Goal: Information Seeking & Learning: Learn about a topic

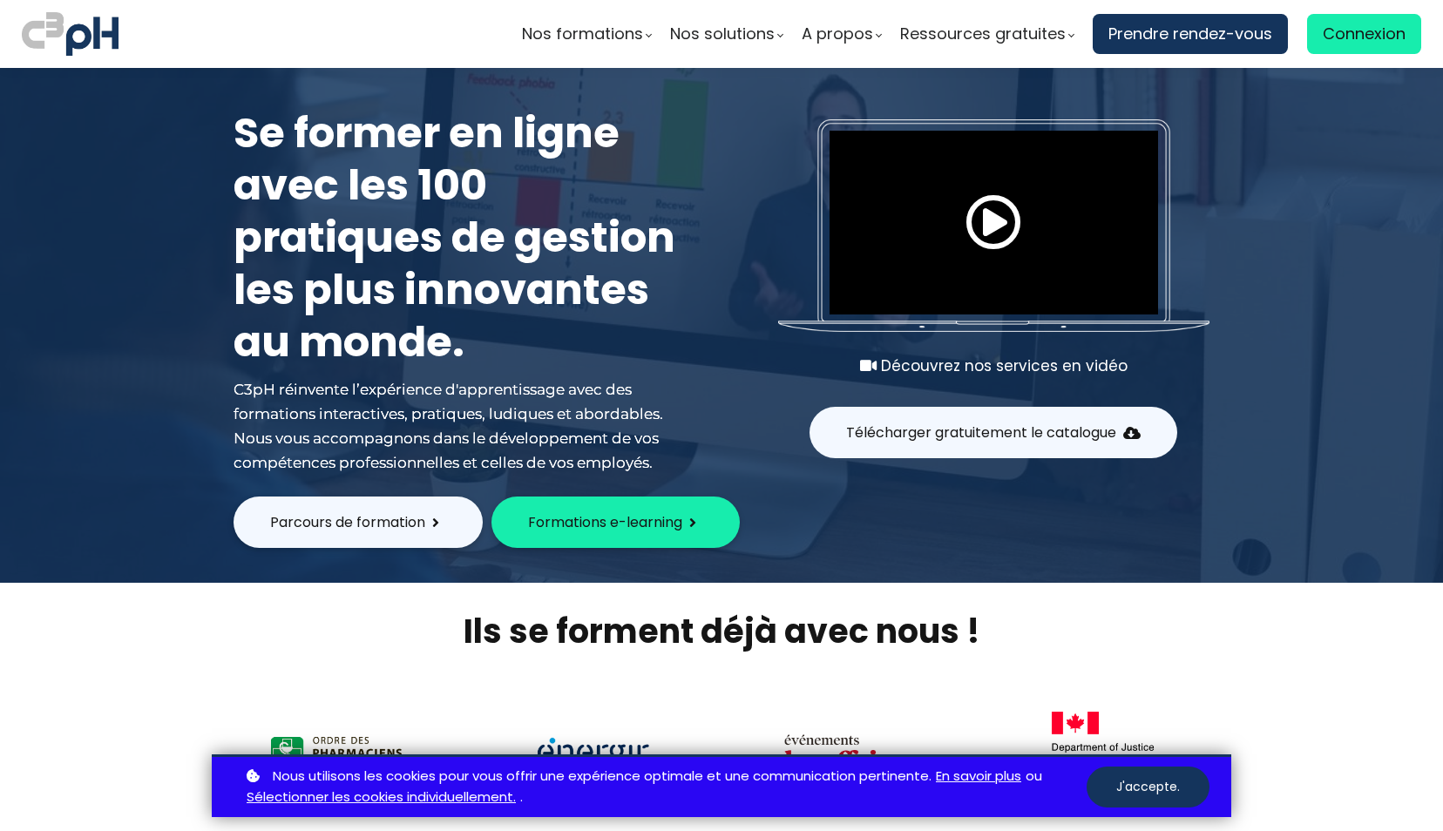
click at [1349, 26] on span "Connexion" at bounding box center [1364, 34] width 83 height 26
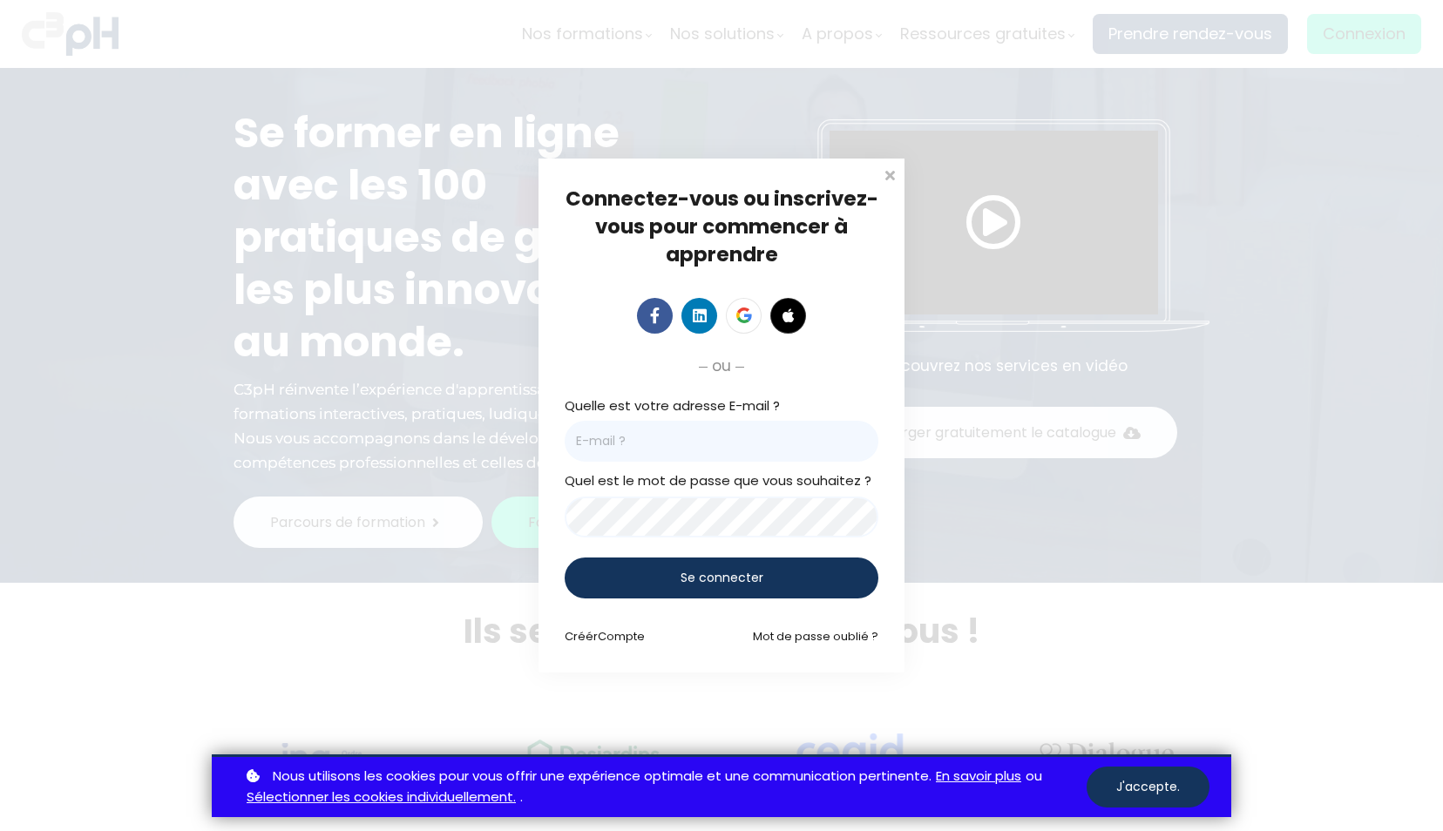
click at [682, 447] on input "email" at bounding box center [722, 441] width 314 height 41
type input "egreer@lareau.ca"
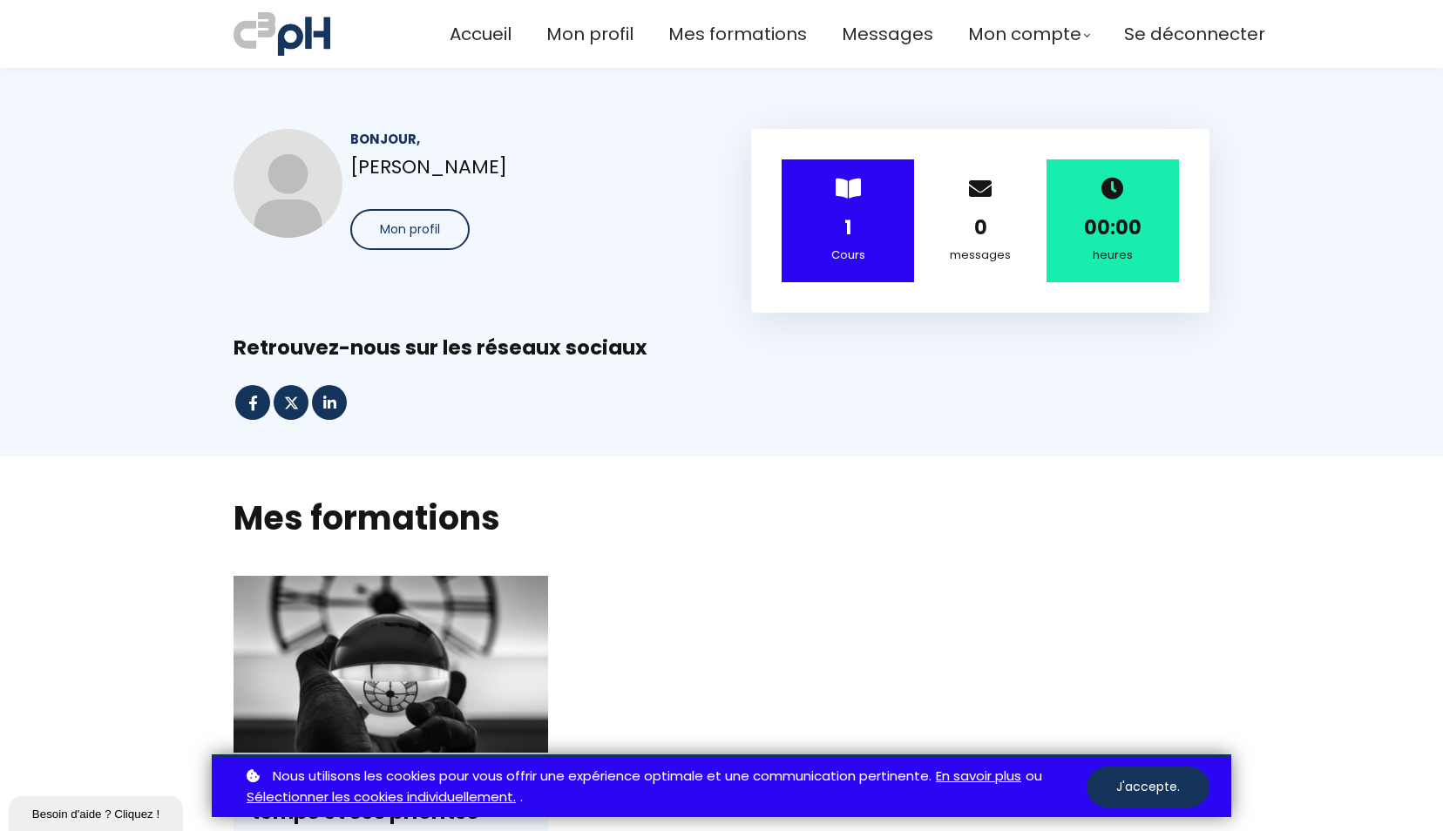
click at [832, 224] on div "1" at bounding box center [848, 228] width 89 height 31
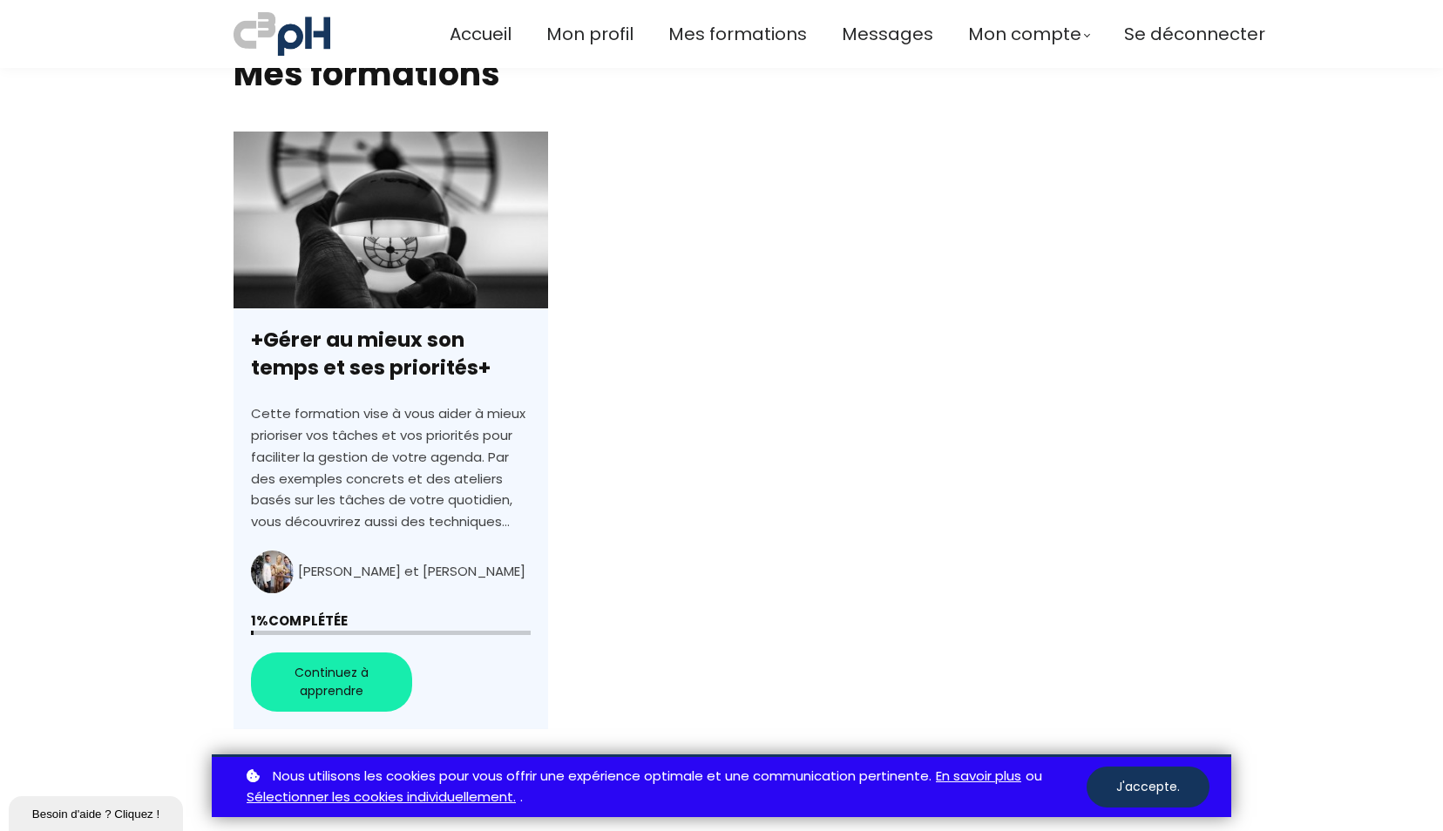
scroll to position [446, 0]
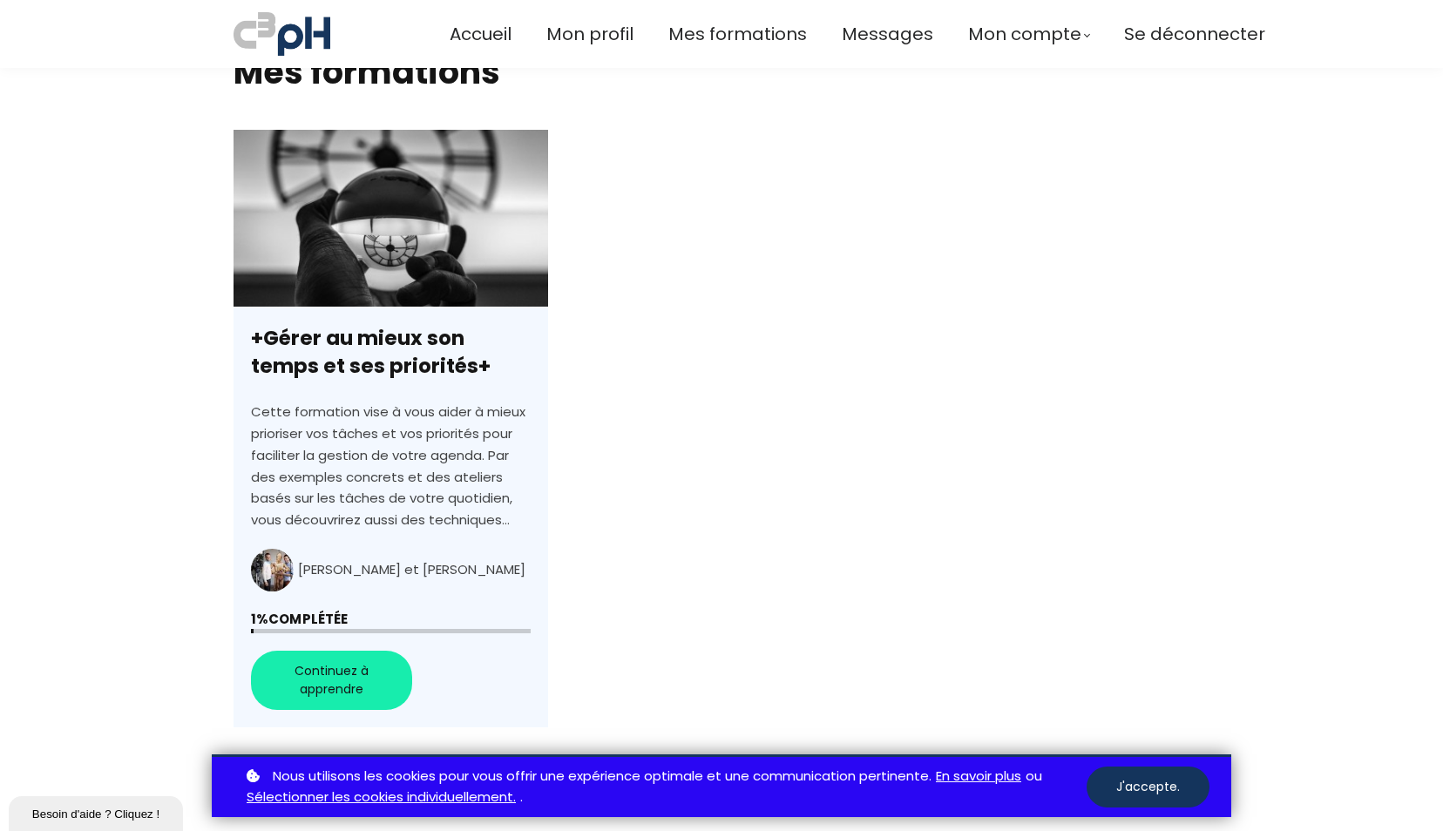
click at [350, 694] on link "+Gérer au mieux son temps et ses priorités+" at bounding box center [391, 429] width 315 height 599
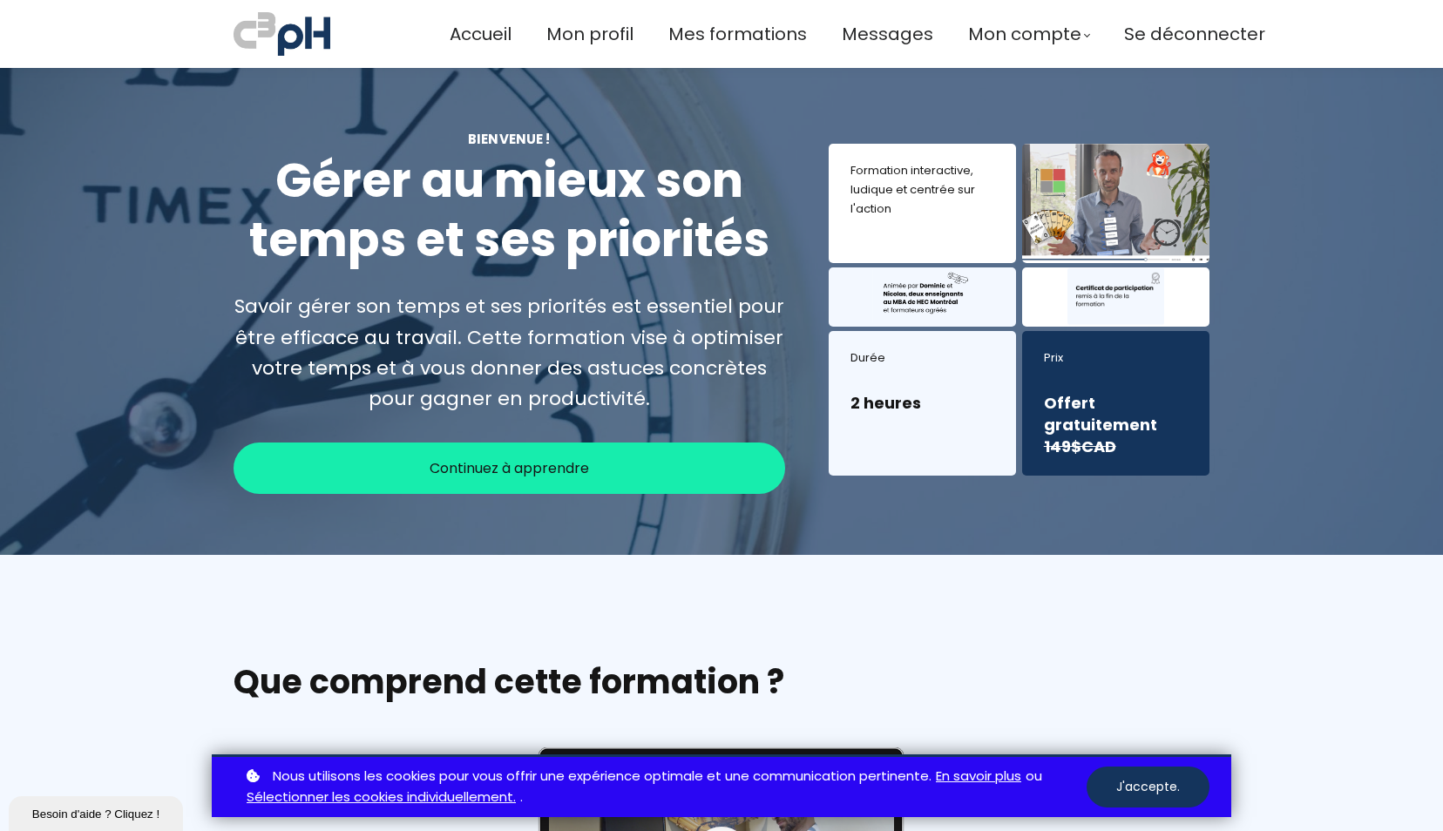
click at [430, 462] on span "Continuez à apprendre" at bounding box center [509, 469] width 159 height 22
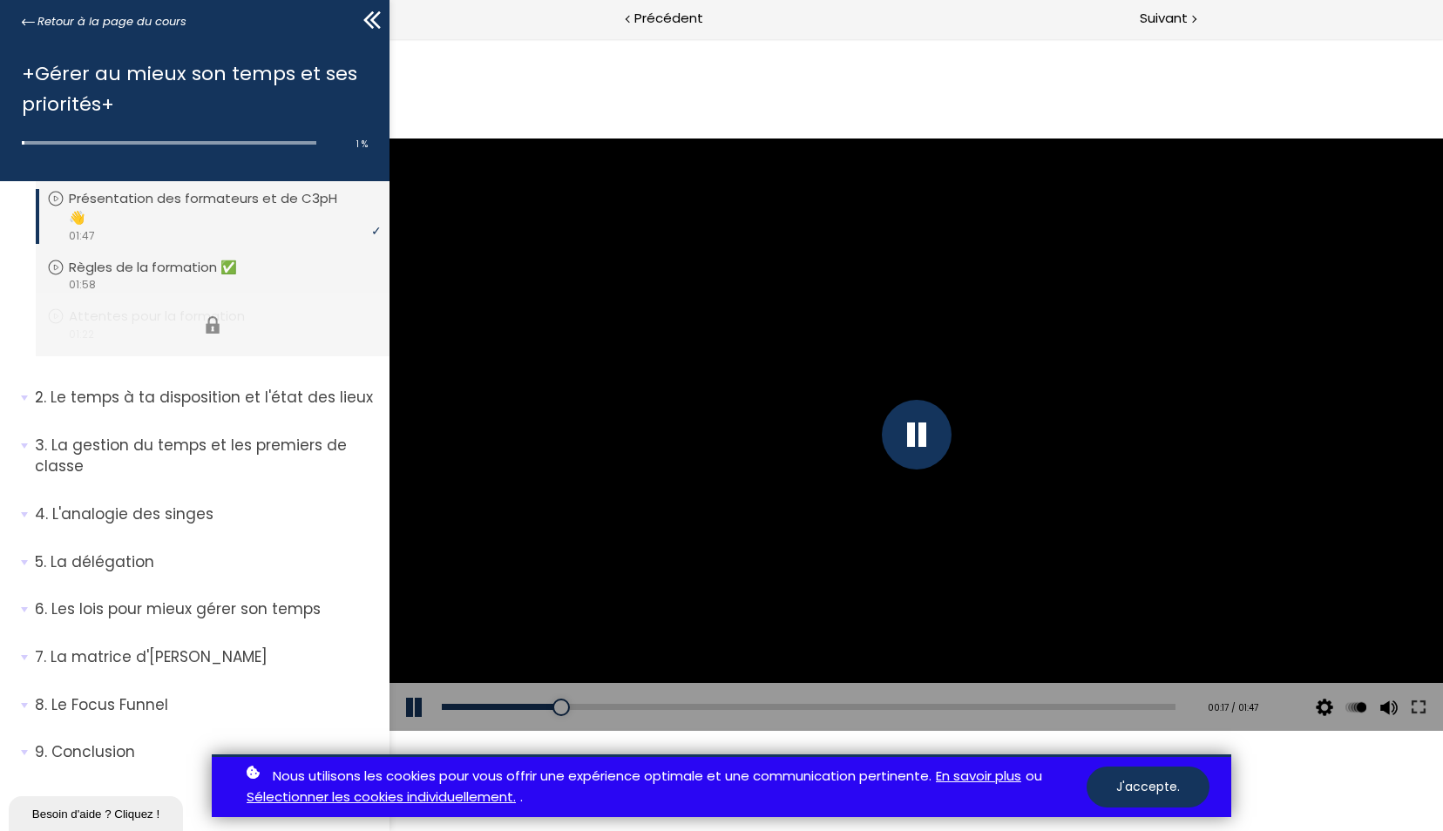
scroll to position [71, 0]
click at [227, 396] on p "Le temps à ta disposition et l'état des lieux" at bounding box center [206, 398] width 342 height 22
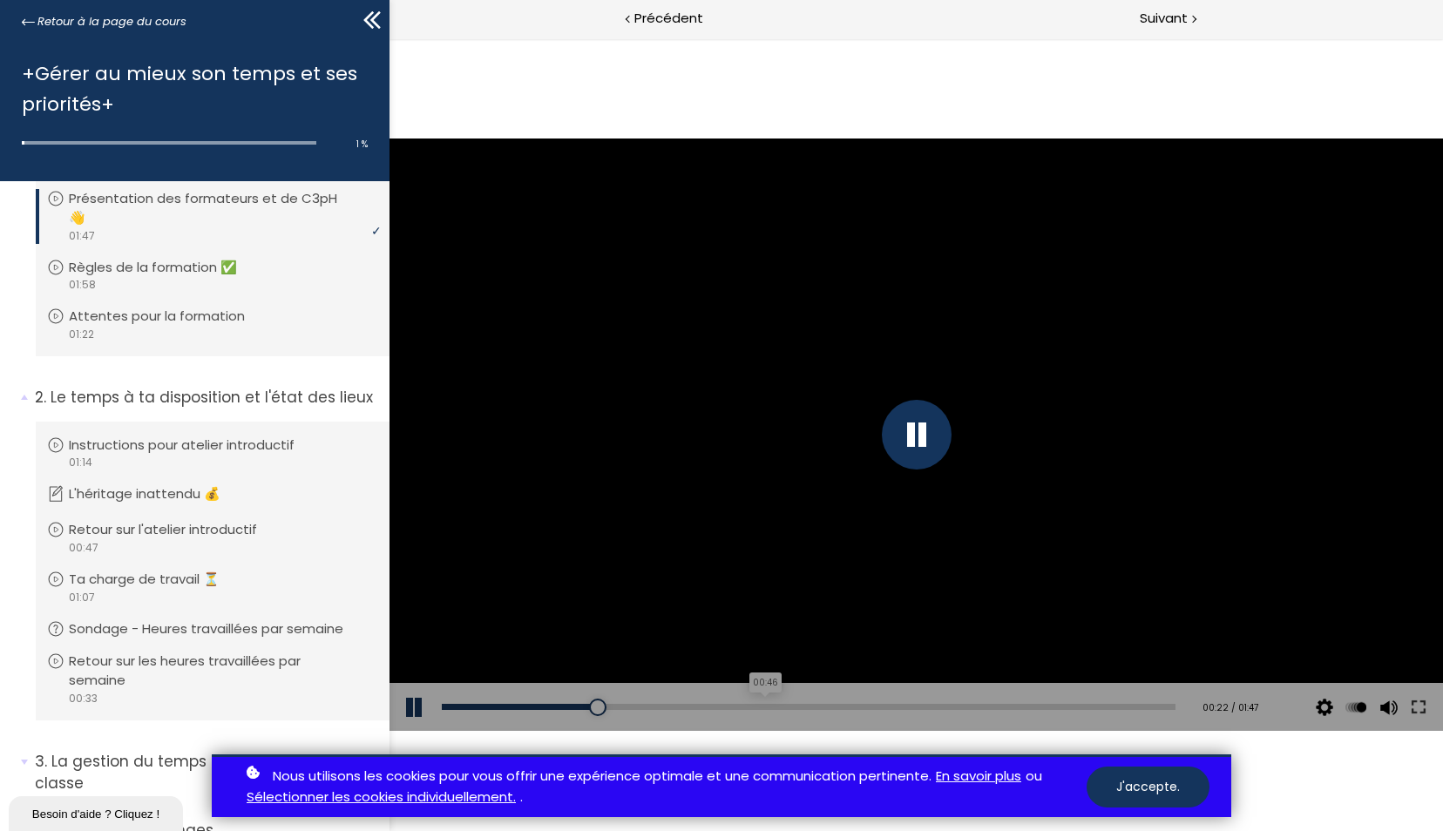
click at [756, 704] on div "00:46" at bounding box center [809, 707] width 734 height 6
click at [1078, 702] on div "Add chapter 01:34" at bounding box center [809, 707] width 734 height 49
click at [1116, 704] on div "01:40" at bounding box center [809, 707] width 734 height 6
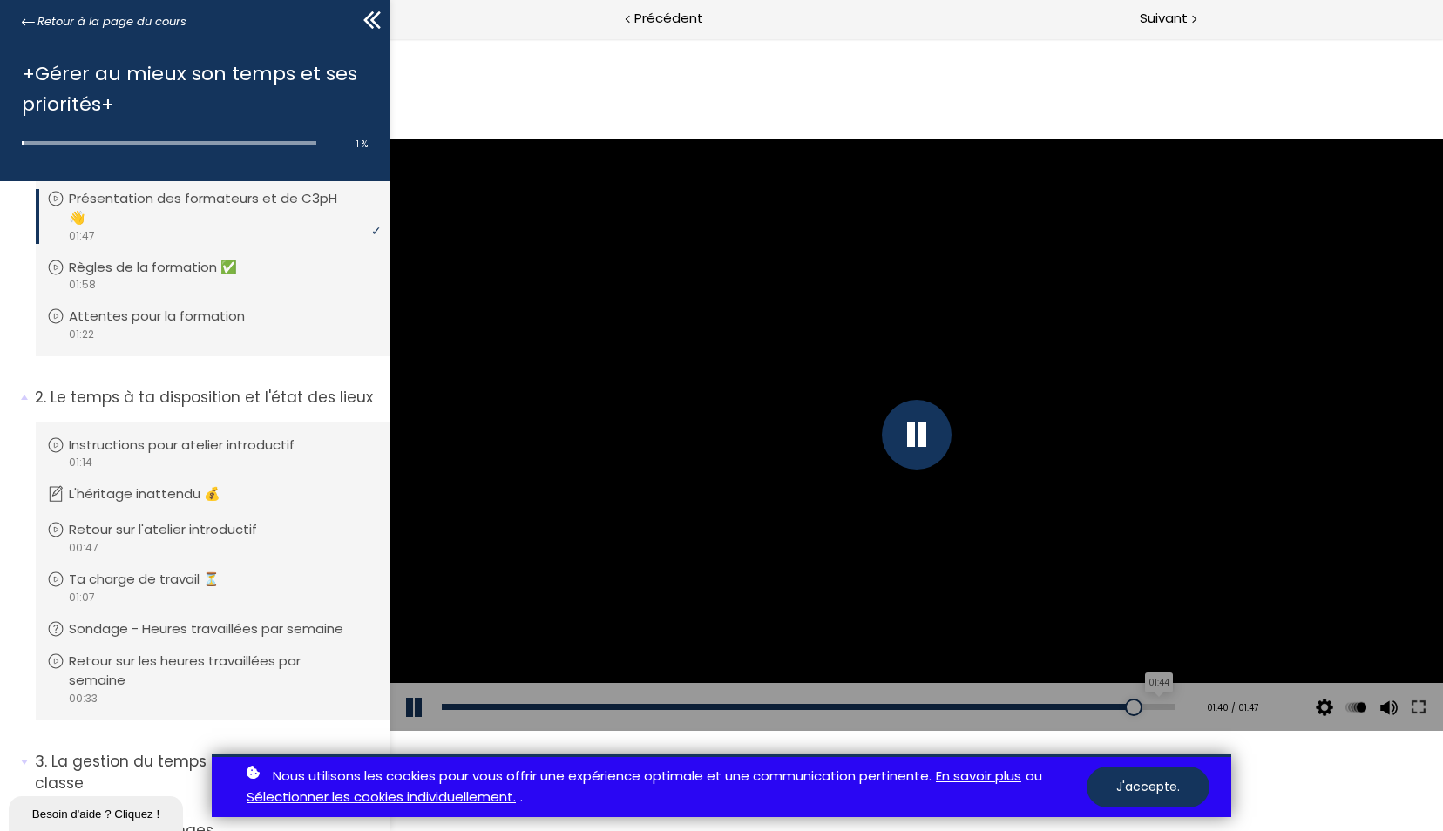
click at [1145, 705] on div "01:44" at bounding box center [809, 707] width 734 height 6
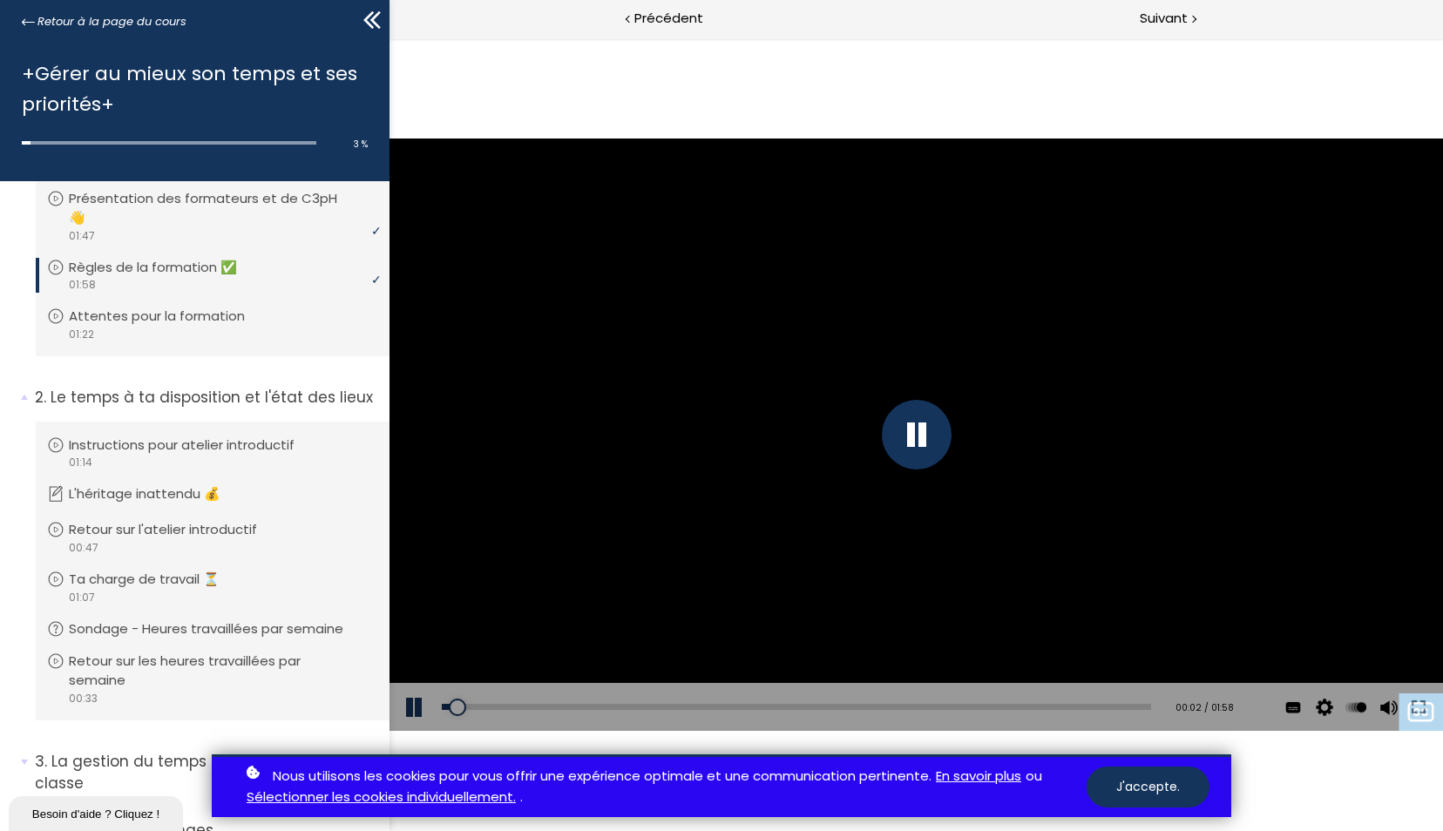
click at [1116, 706] on div "01:55" at bounding box center [796, 707] width 709 height 6
click at [1154, 704] on div "01:21" at bounding box center [809, 707] width 734 height 6
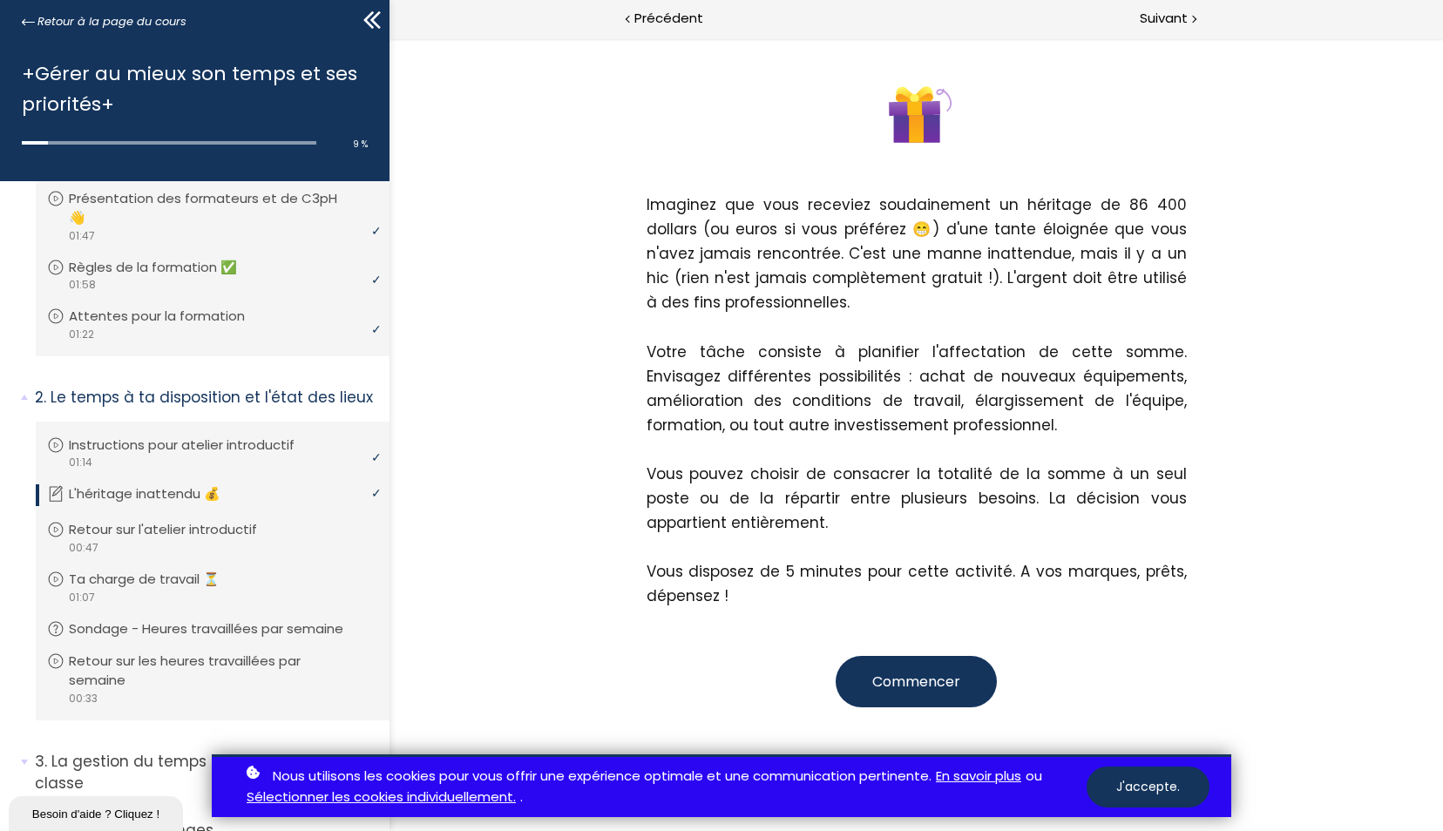
scroll to position [184, 0]
click at [953, 688] on span "Commencer" at bounding box center [916, 682] width 88 height 20
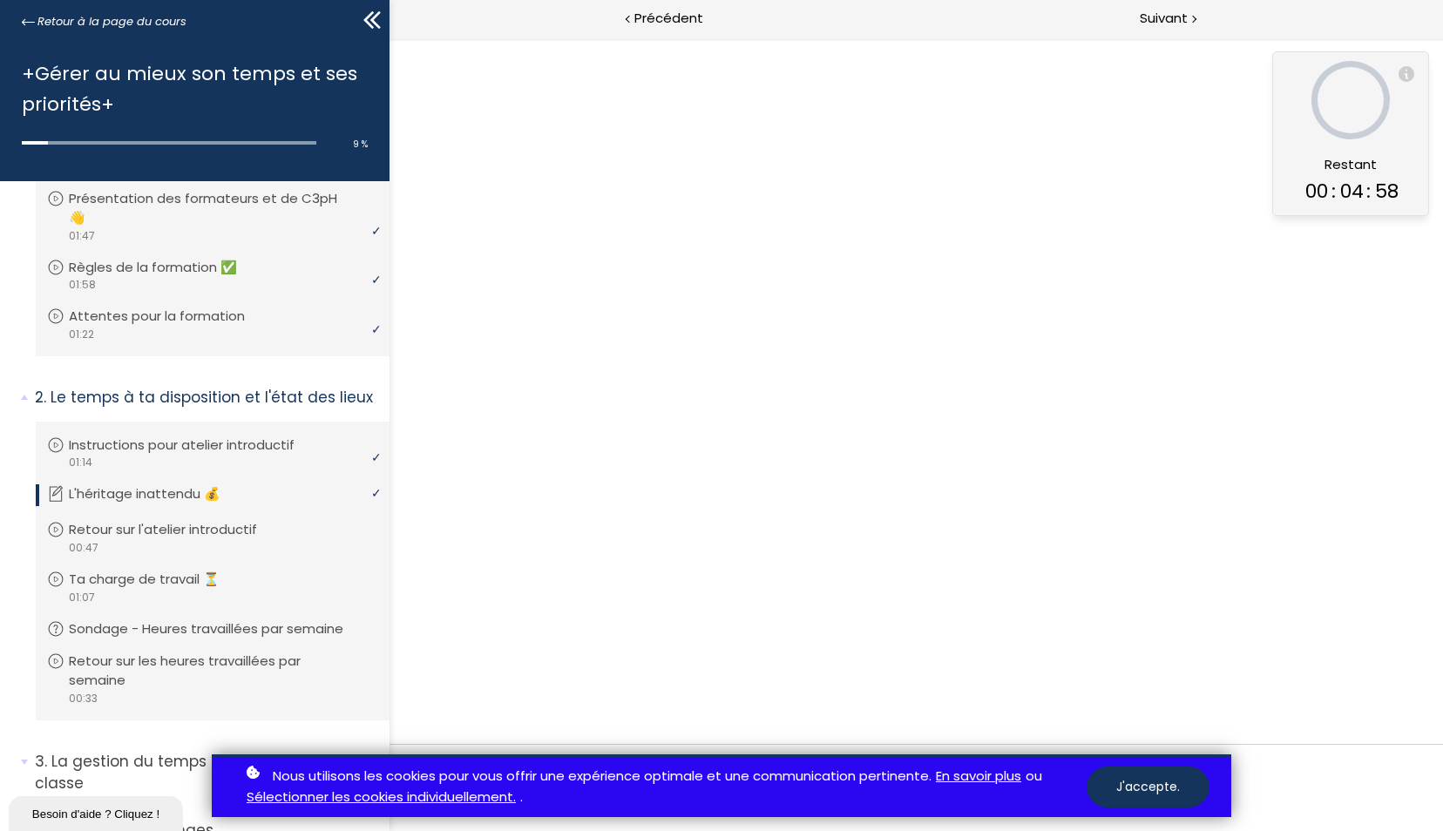
scroll to position [0, 0]
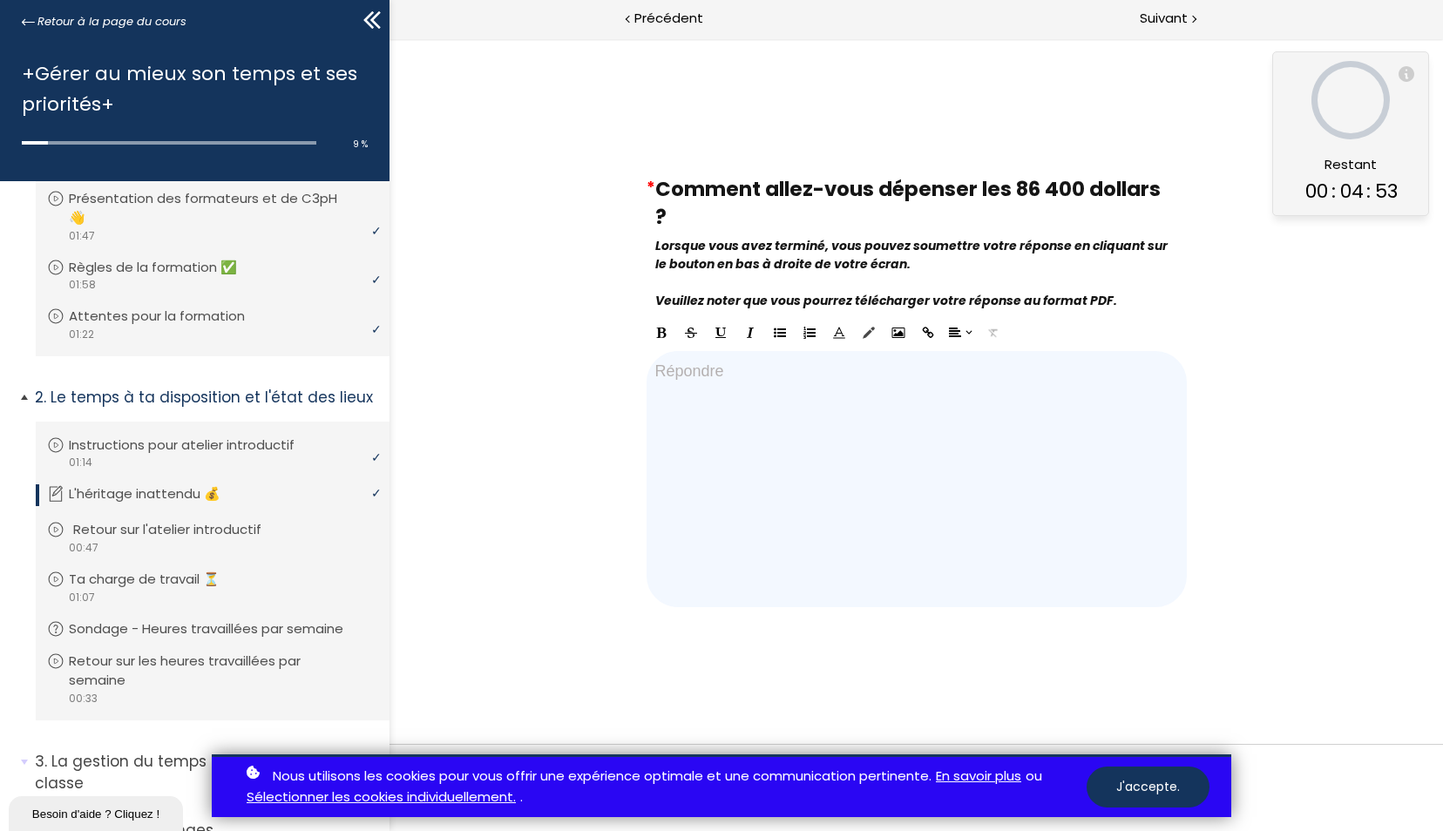
click at [124, 531] on p "Retour sur l'atelier introductif" at bounding box center [180, 529] width 214 height 19
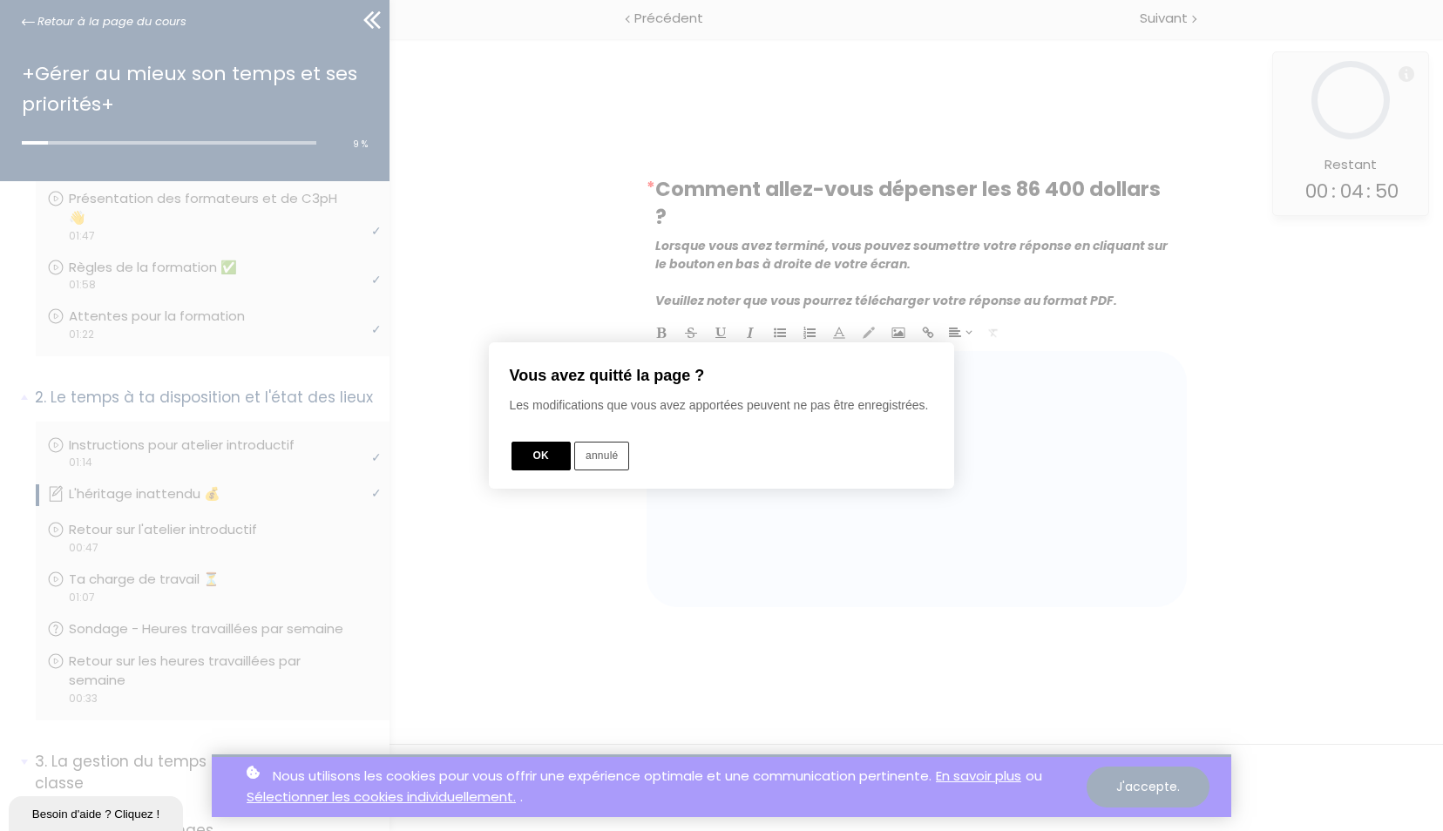
click at [546, 455] on button "OK" at bounding box center [541, 456] width 59 height 29
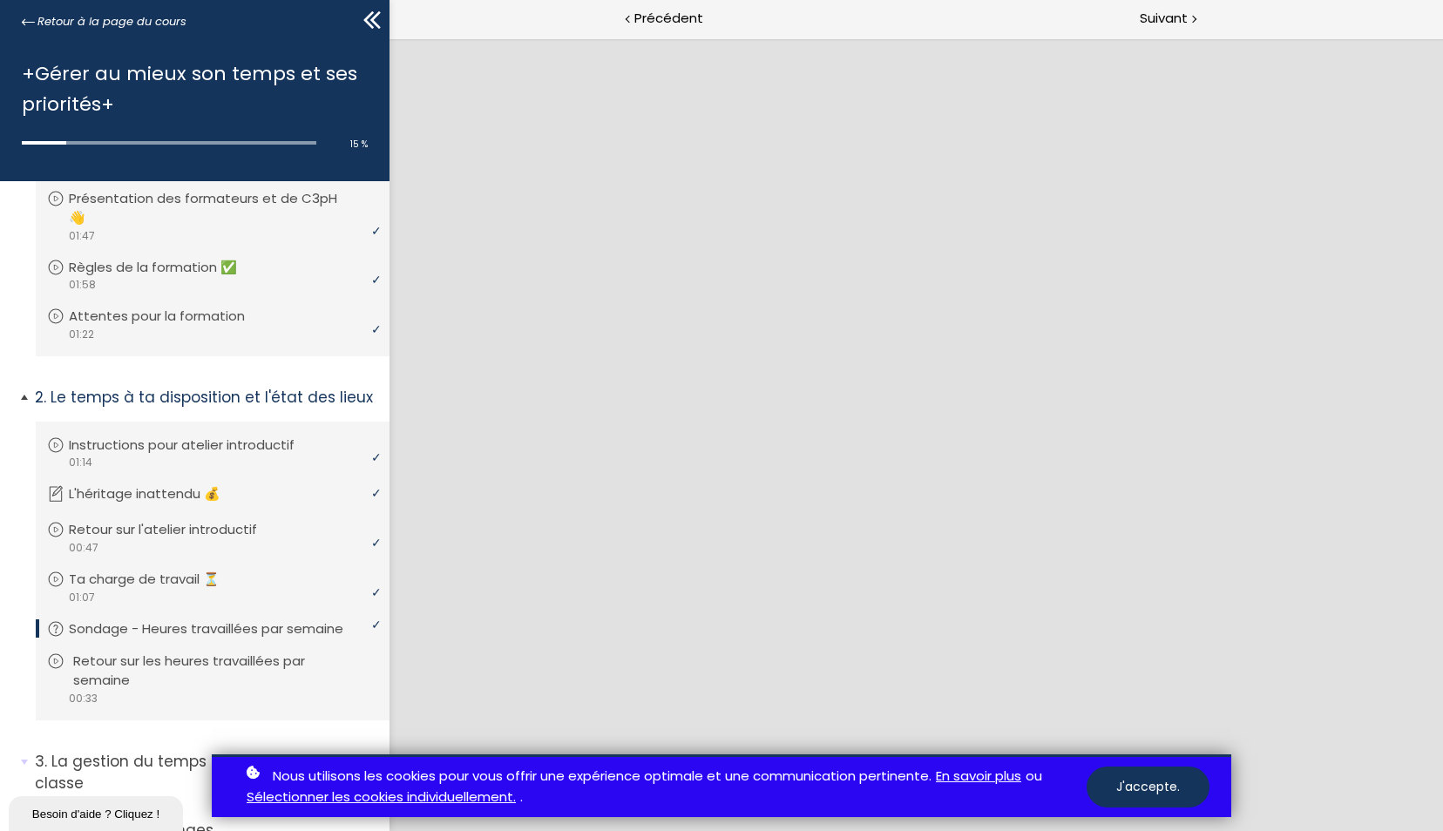
click at [216, 682] on p "Retour sur les heures travaillées par semaine" at bounding box center [225, 671] width 305 height 38
click at [1157, 793] on button "J'accepte." at bounding box center [1148, 787] width 123 height 41
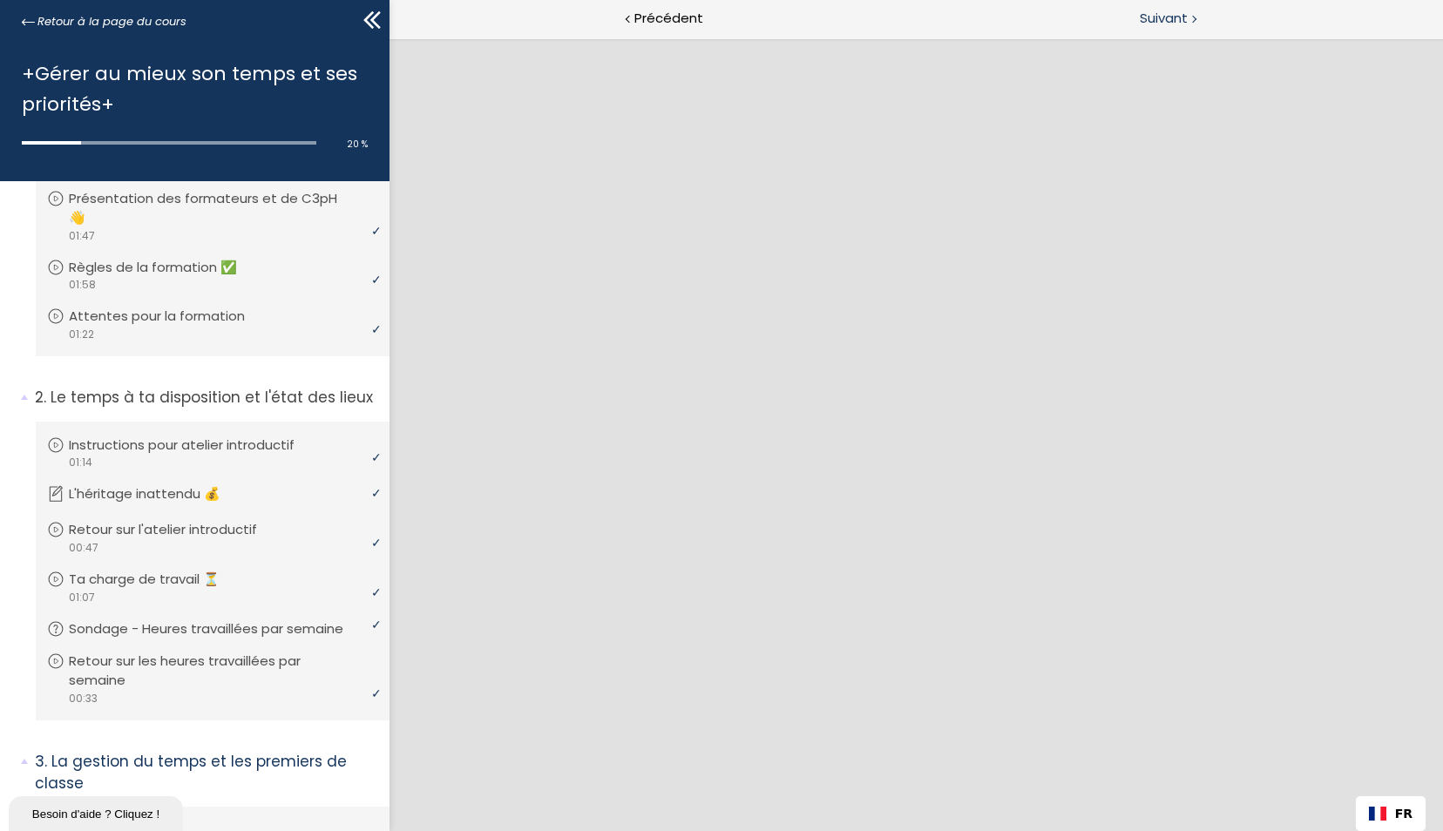
click at [1155, 11] on span "Suivant" at bounding box center [1164, 19] width 48 height 22
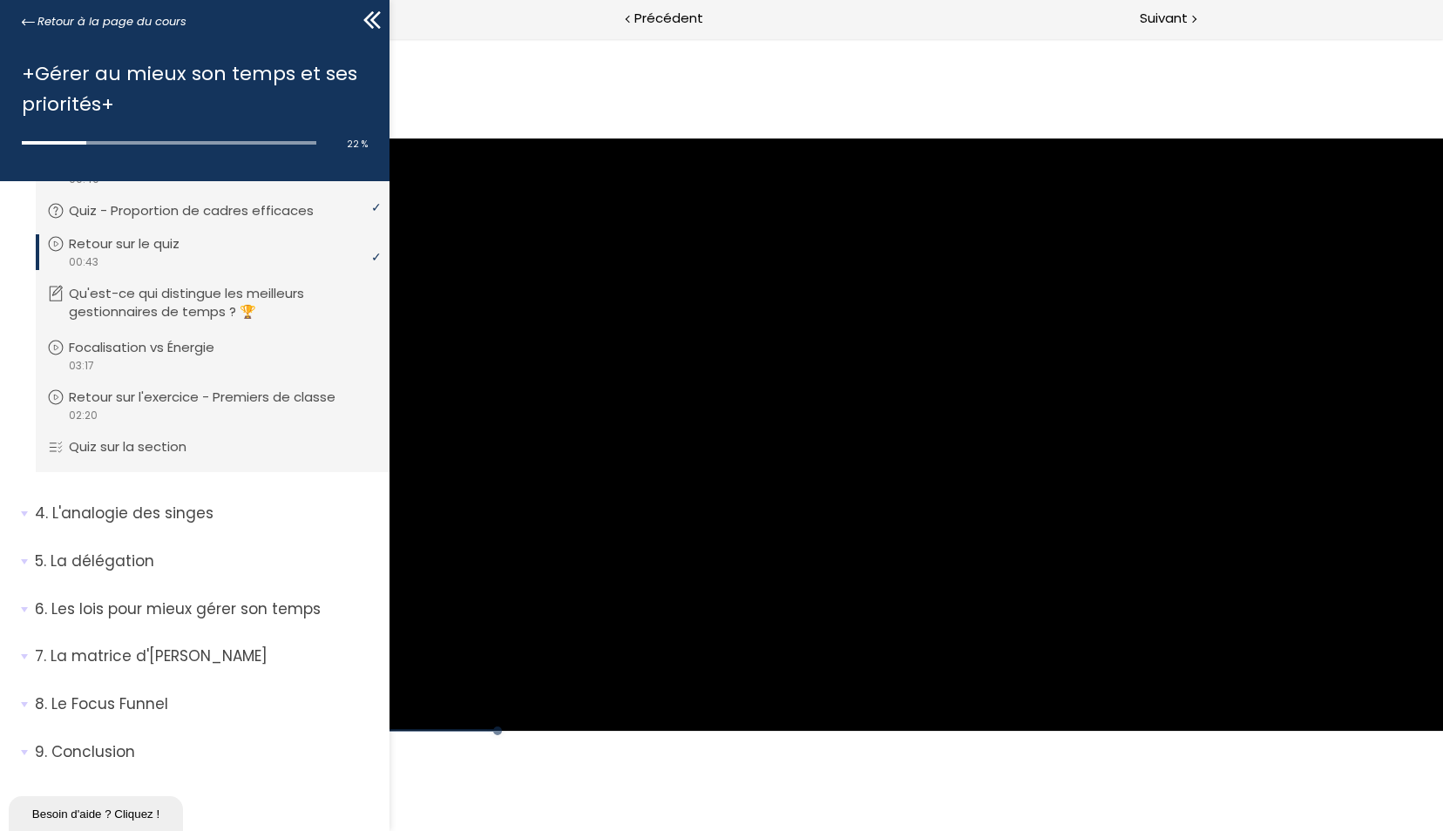
scroll to position [759, 0]
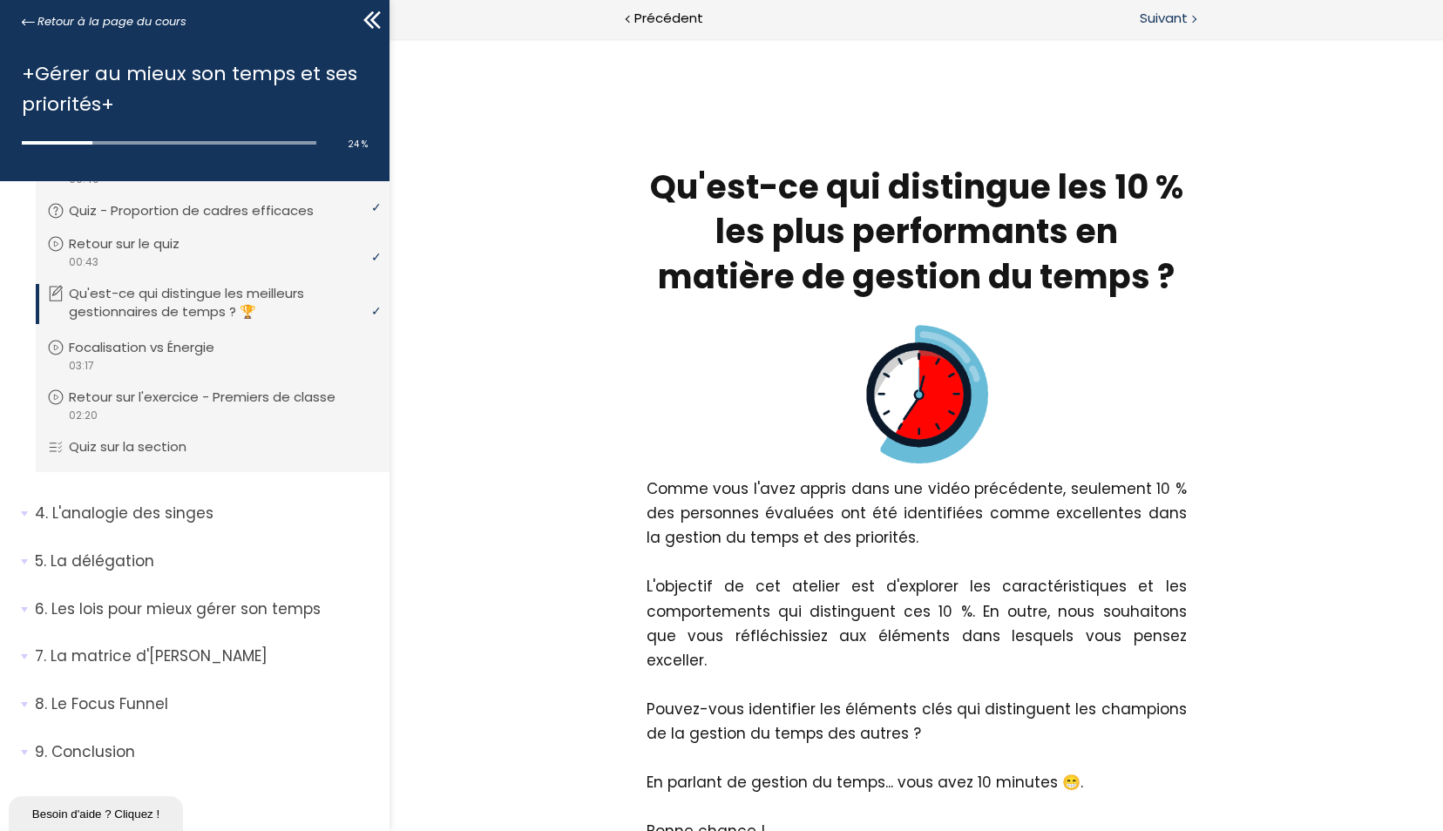
click at [1175, 35] on div "Suivant" at bounding box center [1180, 19] width 526 height 39
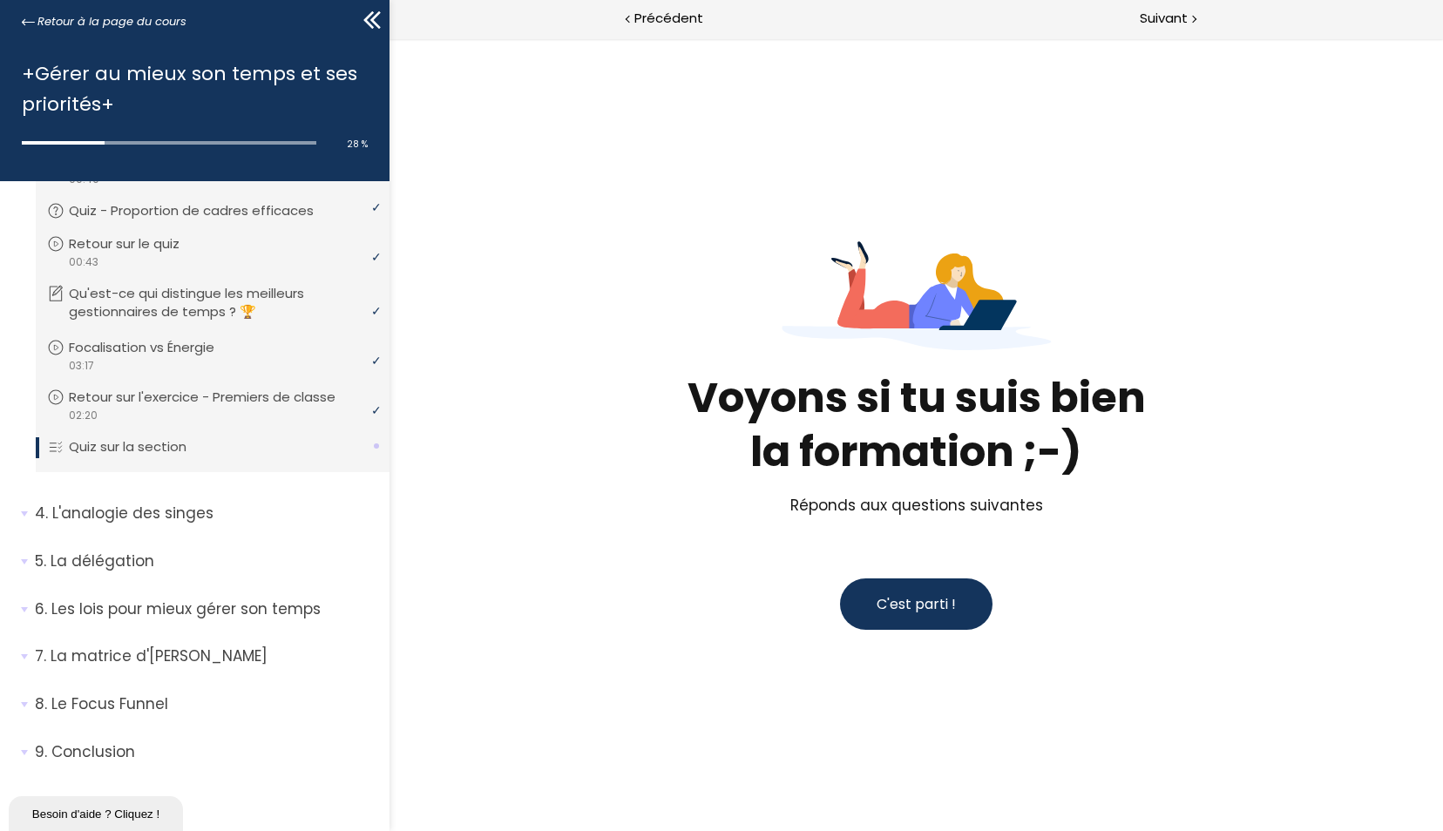
click at [925, 614] on span "C'est parti !" at bounding box center [916, 604] width 79 height 22
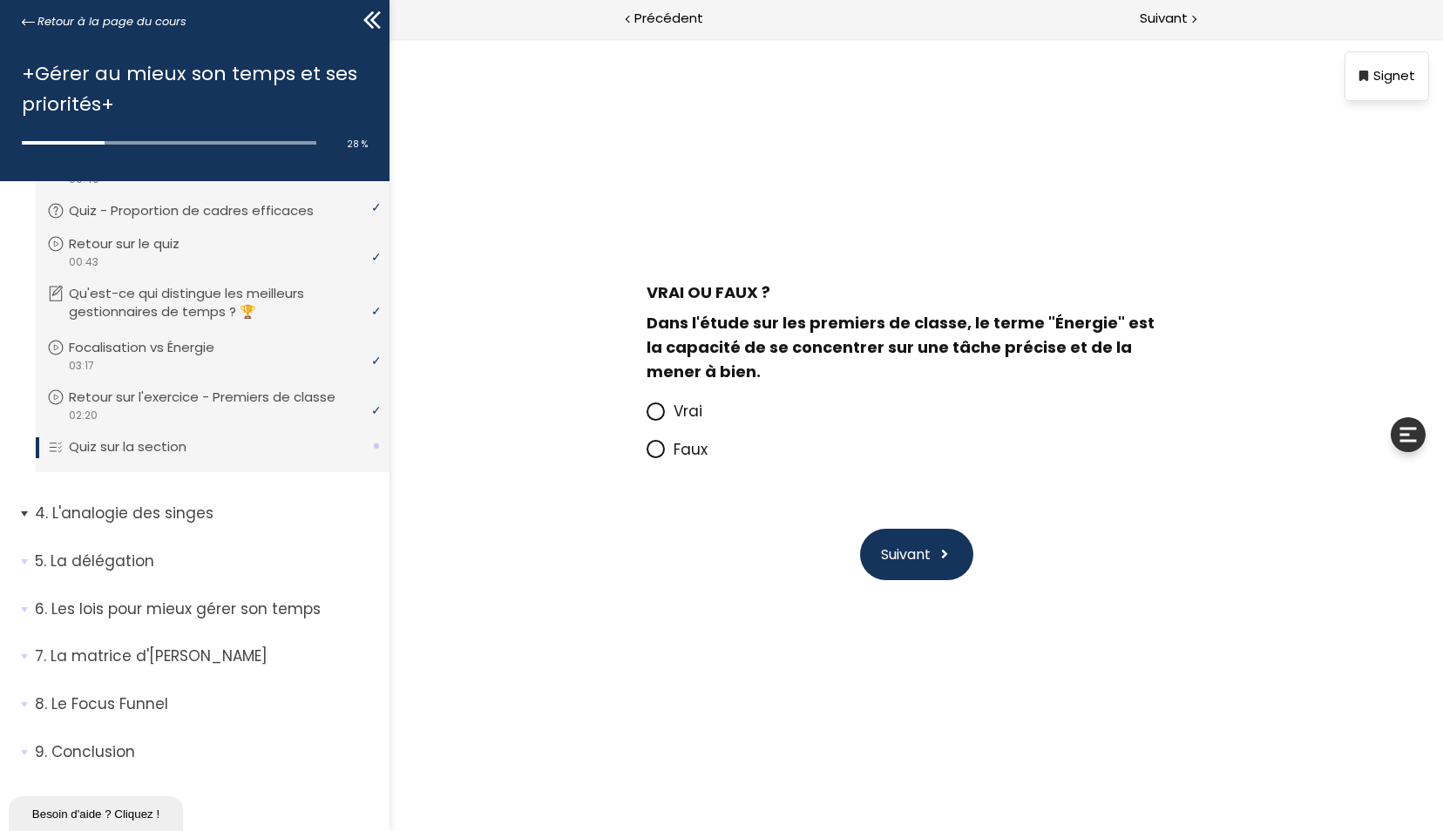
click at [131, 525] on span "4. L'analogie des singes" at bounding box center [206, 520] width 368 height 35
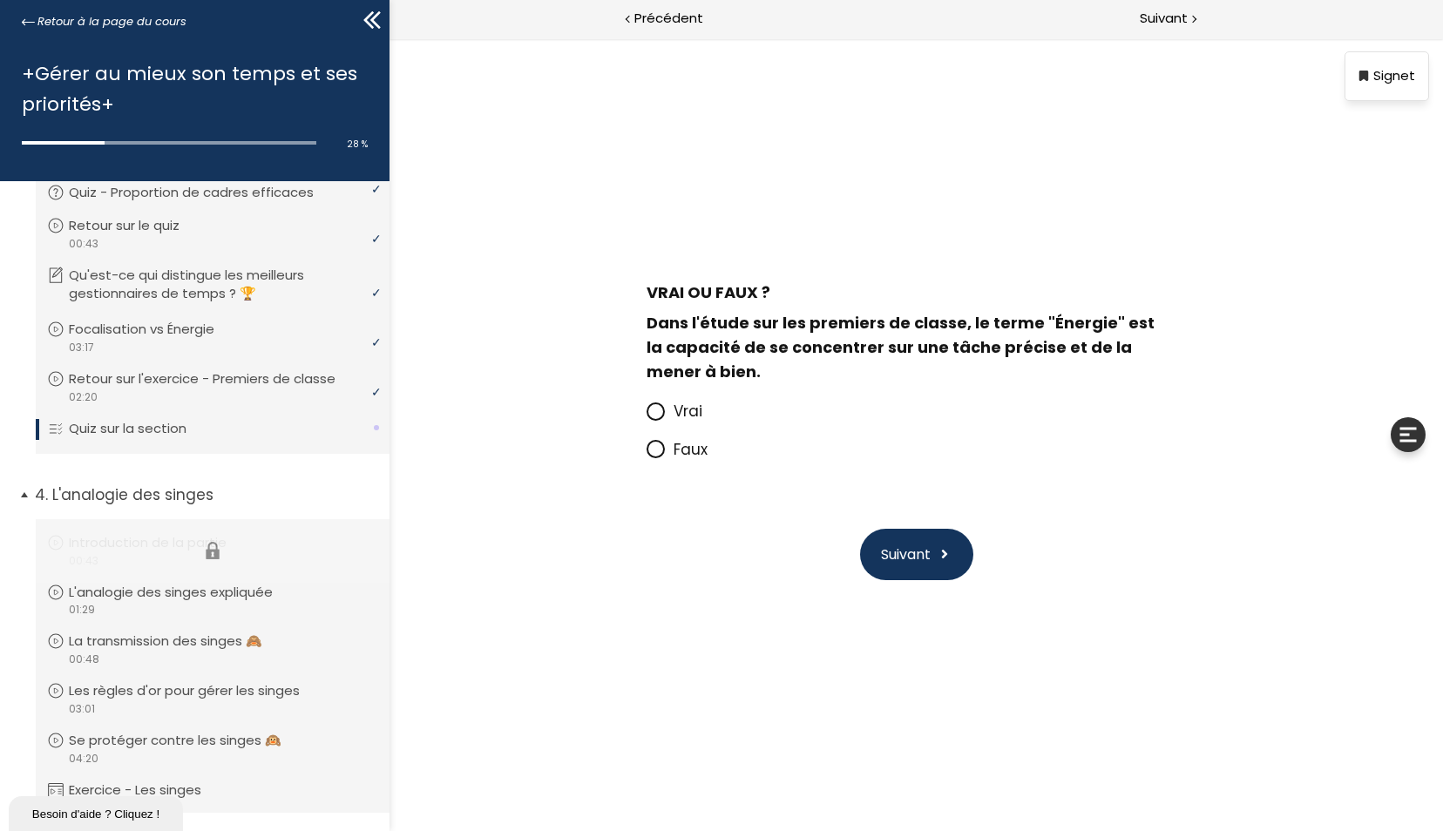
click at [145, 561] on li "Vous devez avoir terminé l'unité (Introduction de la partie) pour pouvoir conti…" at bounding box center [213, 551] width 354 height 64
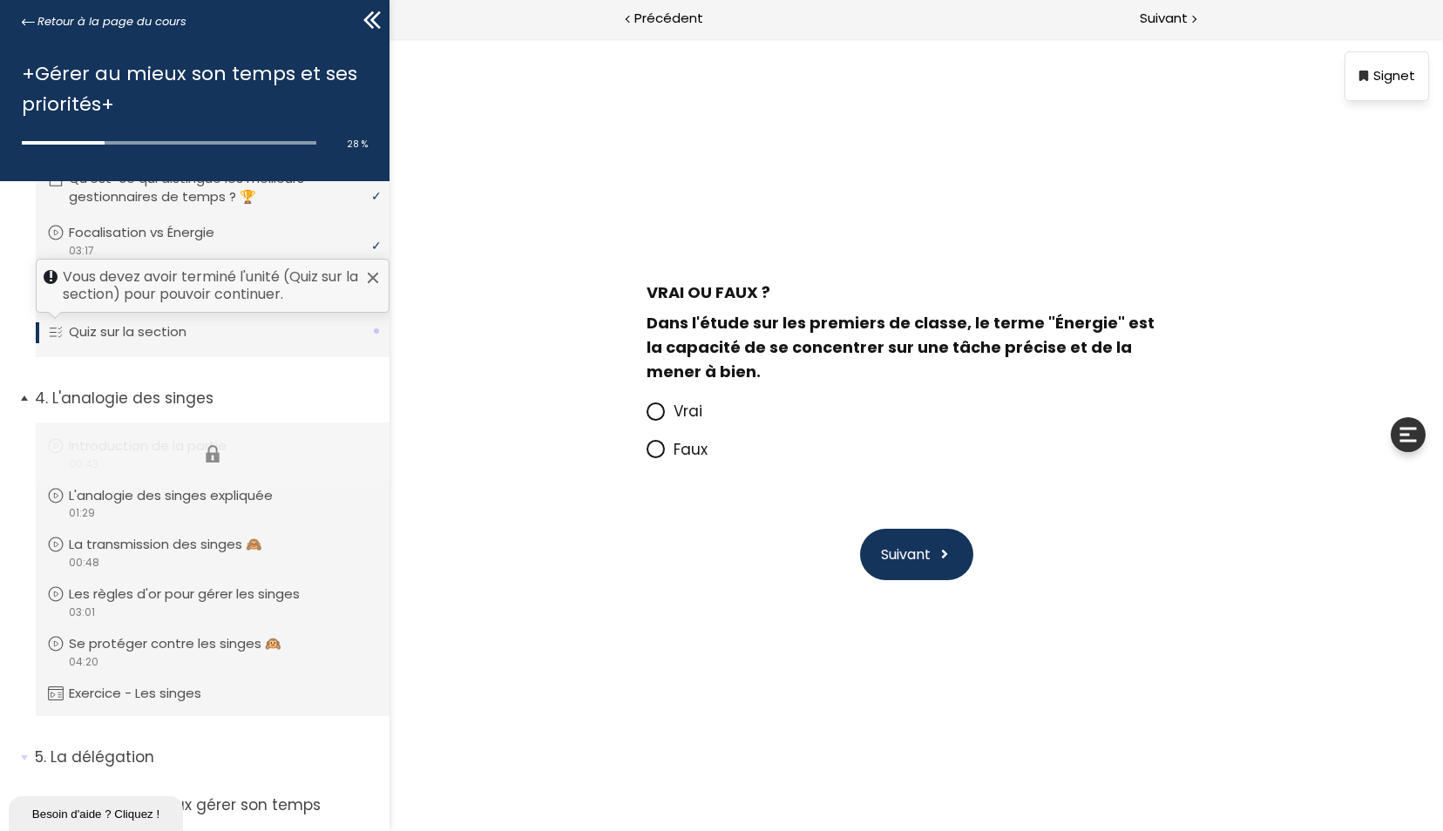
scroll to position [860, 0]
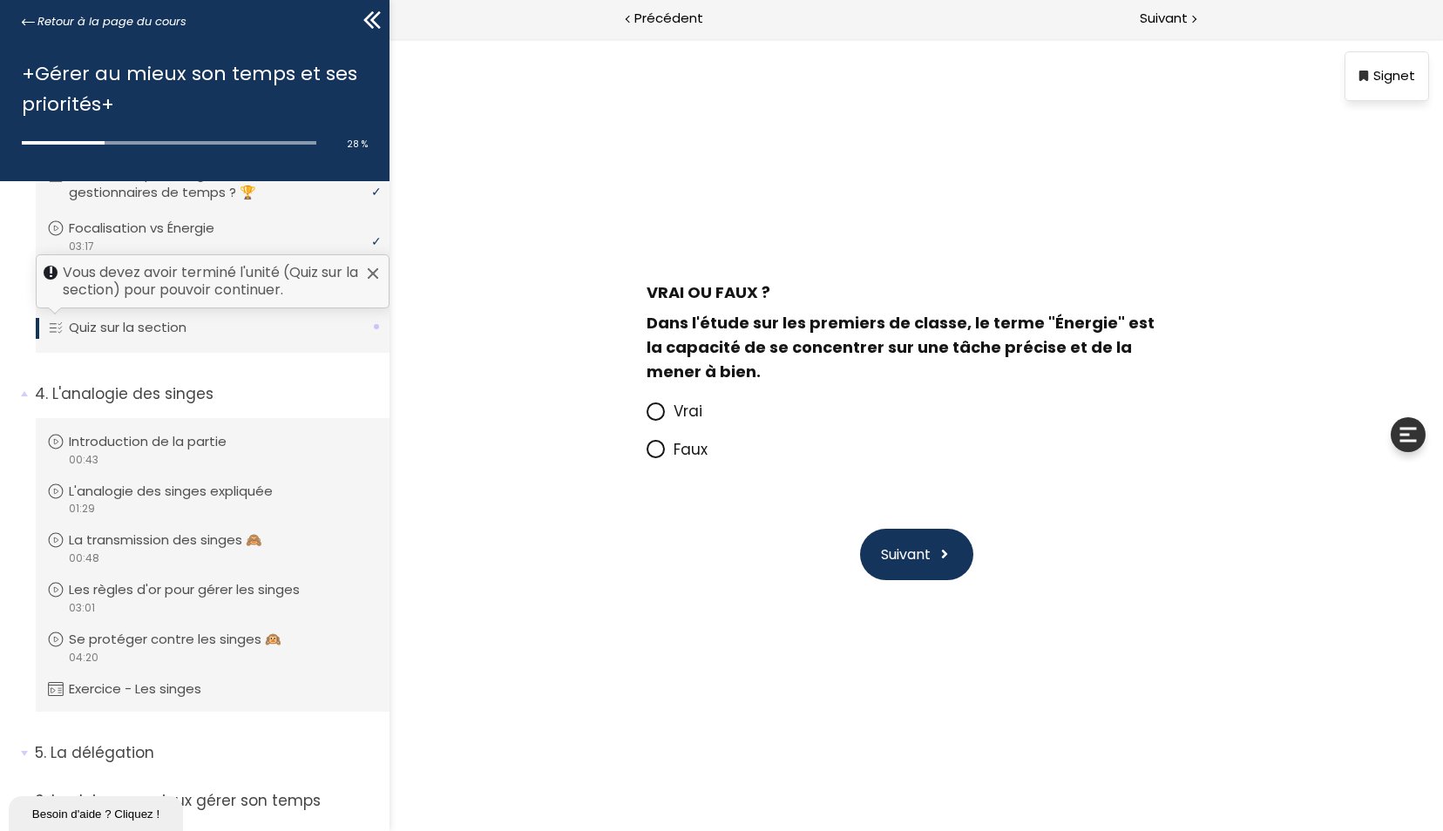
click at [184, 294] on div "Vous devez avoir terminé l'unité (Quiz sur la section) pour pouvoir continuer." at bounding box center [213, 281] width 354 height 54
click at [684, 446] on span "Faux" at bounding box center [691, 449] width 34 height 21
click at [647, 455] on input "Faux" at bounding box center [647, 455] width 0 height 0
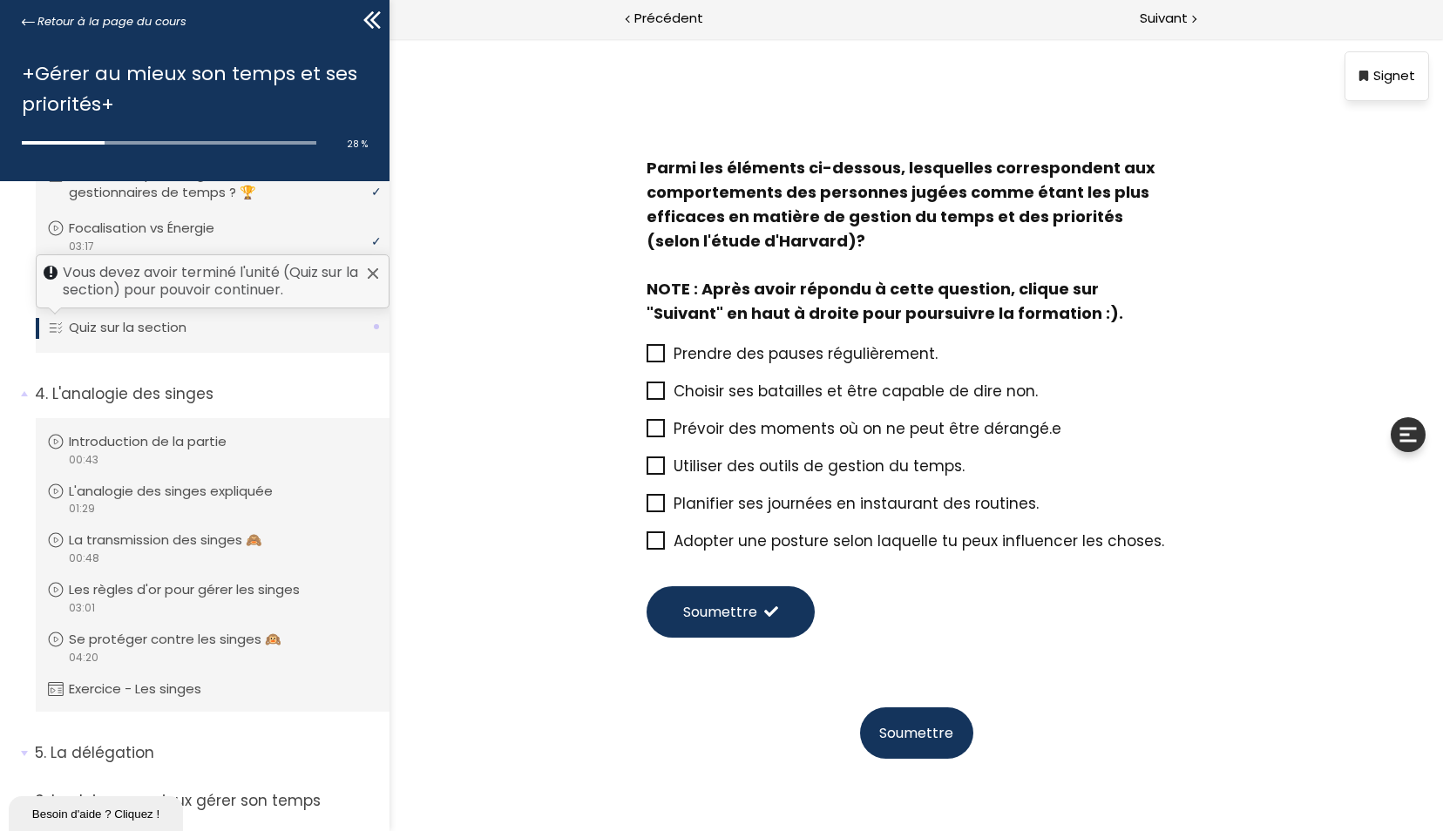
scroll to position [51, 0]
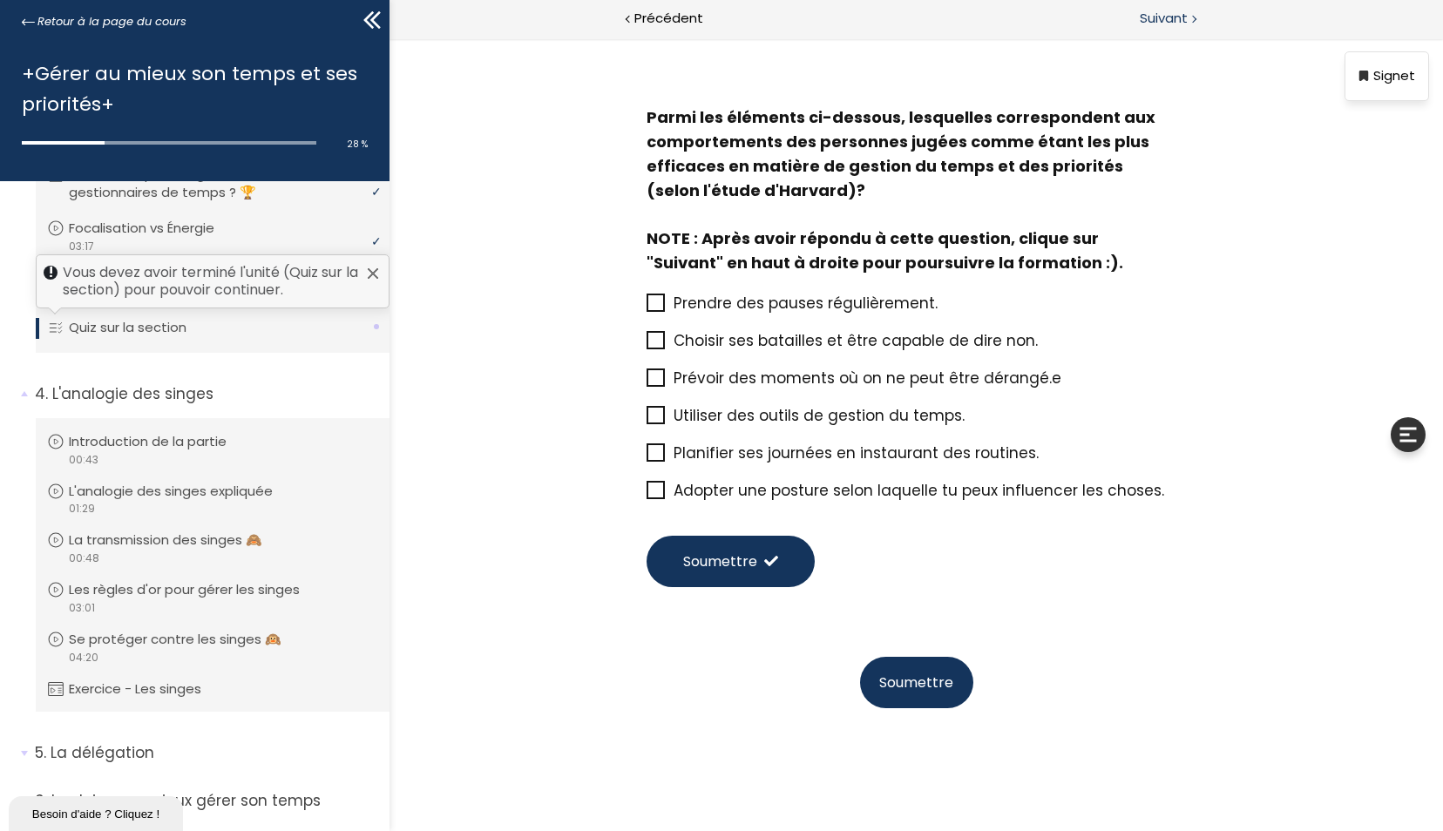
click at [1179, 30] on div "Vous devez avoir terminé l'unité (Quiz sur la section) pour pouvoir continuer. …" at bounding box center [1180, 19] width 526 height 39
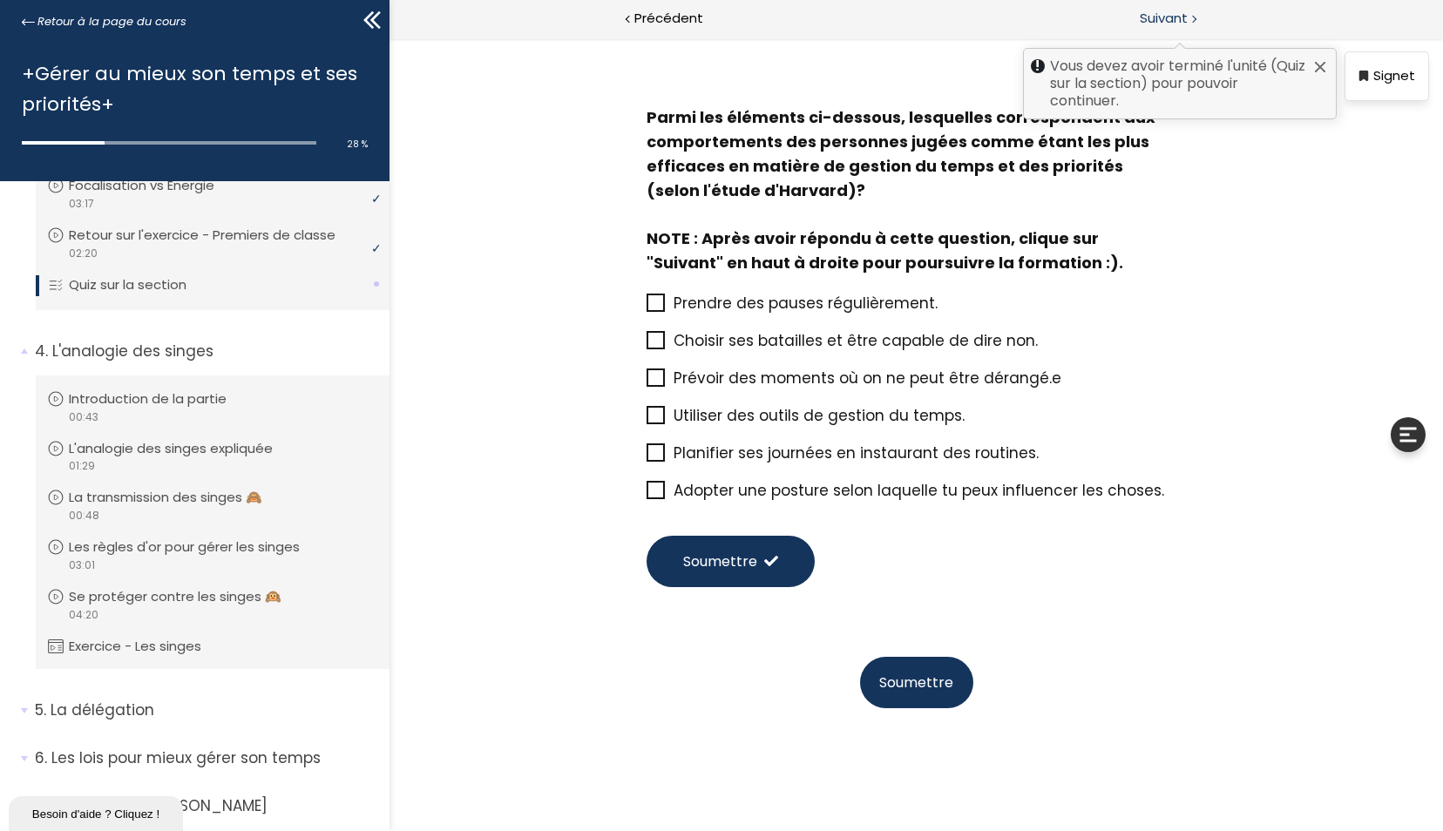
scroll to position [904, 0]
click at [780, 376] on span "Prévoir des moments où on ne peut être dérangé.e" at bounding box center [868, 378] width 388 height 21
click at [647, 383] on input "Prévoir des moments où on ne peut être dérangé.e" at bounding box center [647, 383] width 0 height 0
click at [912, 676] on span "Soumettre" at bounding box center [916, 683] width 74 height 22
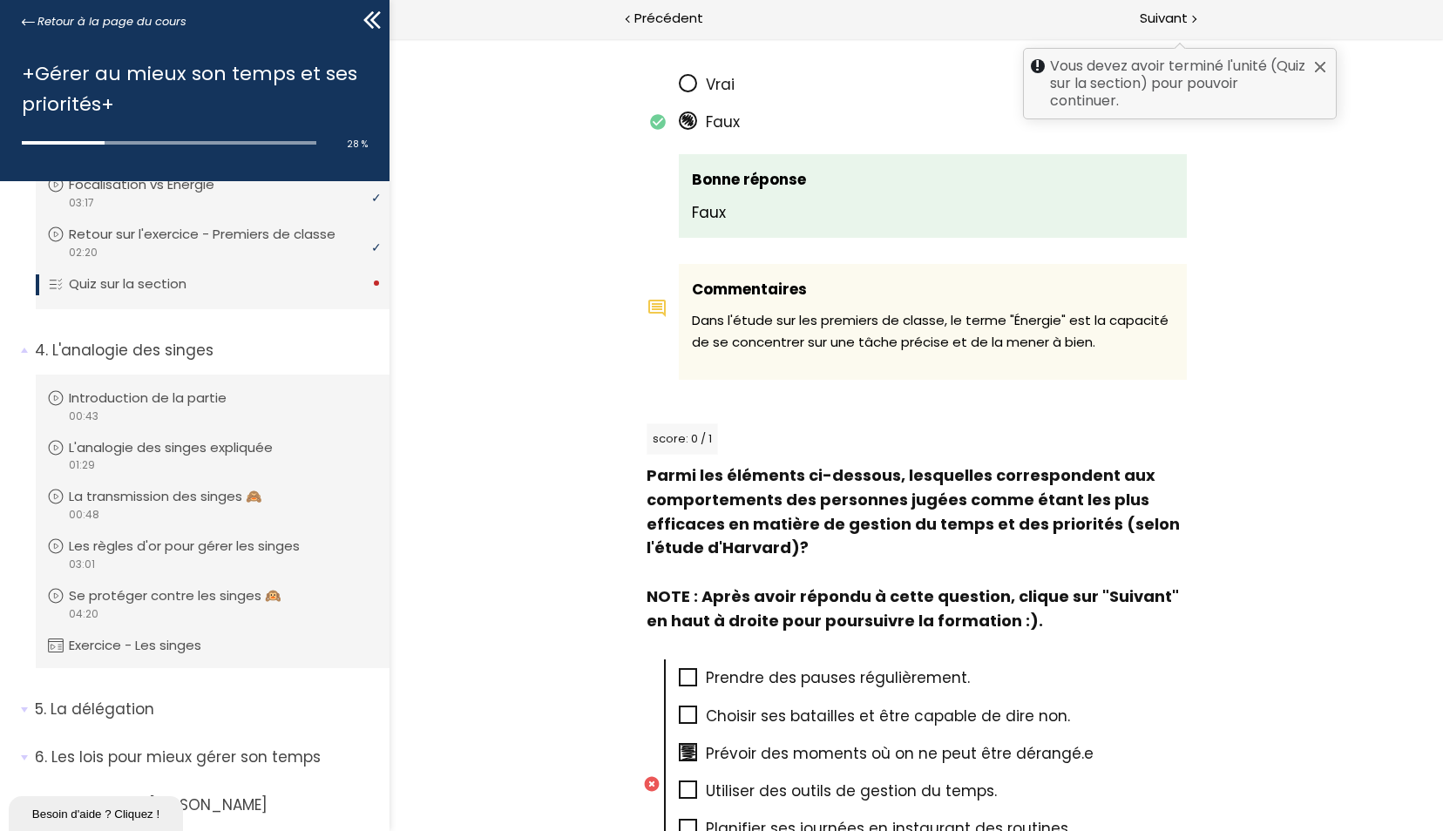
scroll to position [1039, 0]
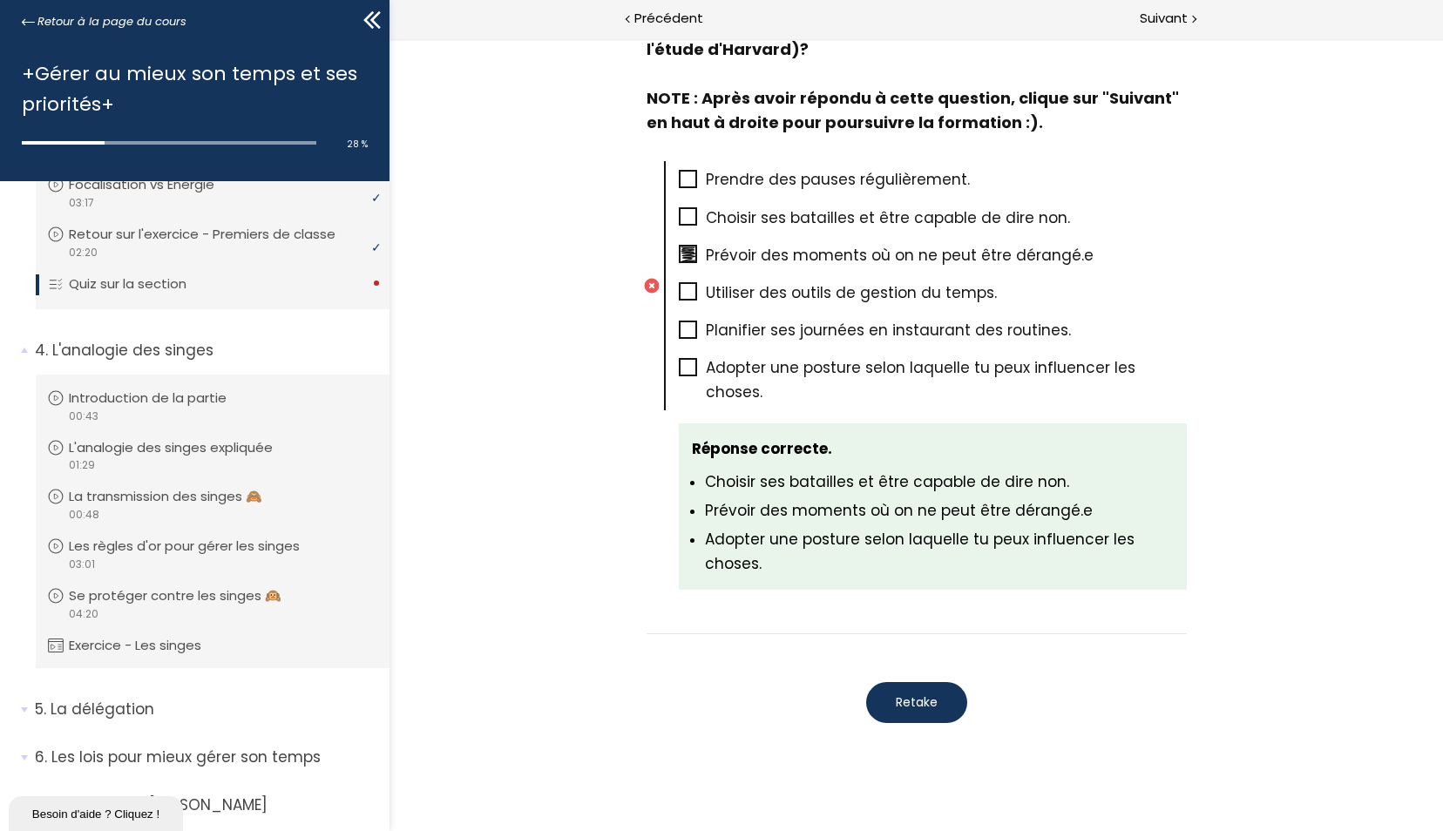
click at [682, 218] on icon at bounding box center [689, 217] width 14 height 14
click at [688, 368] on icon at bounding box center [689, 367] width 14 height 14
click at [695, 228] on div "Choisir ses batailles et être capable de dire non." at bounding box center [933, 217] width 508 height 37
click at [683, 212] on icon at bounding box center [689, 217] width 14 height 14
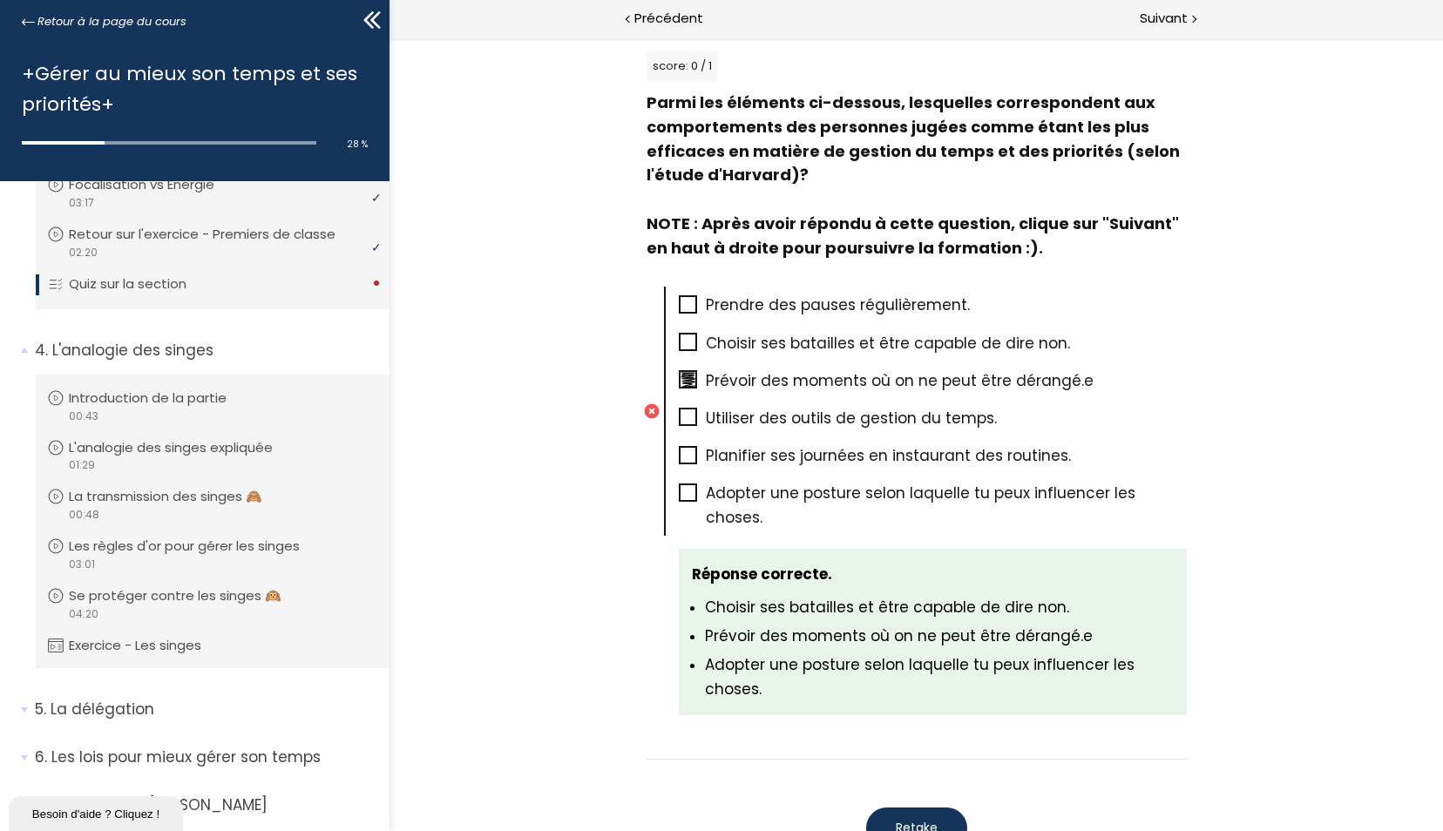
scroll to position [913, 0]
click at [681, 347] on icon at bounding box center [688, 342] width 15 height 15
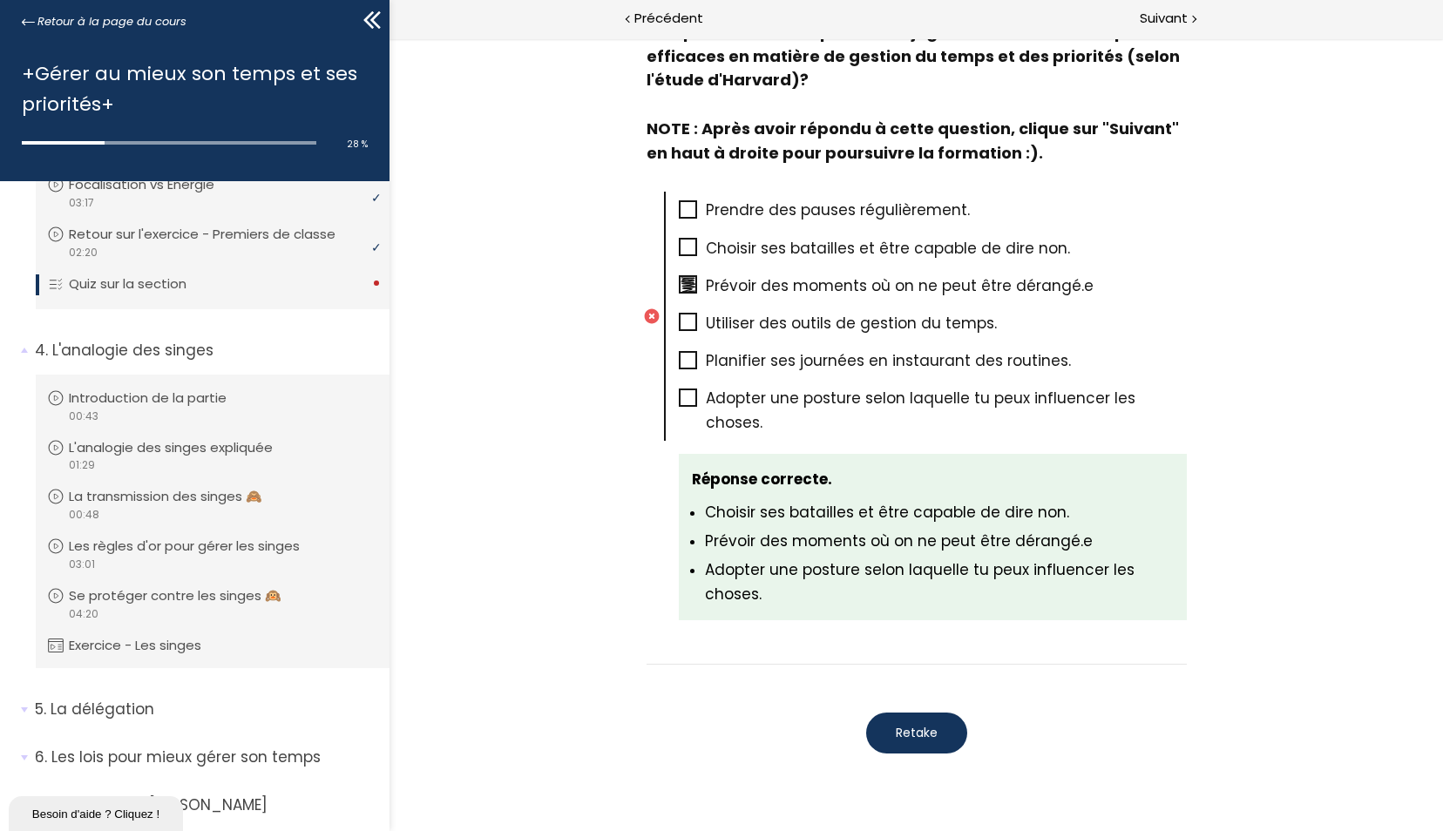
scroll to position [1010, 0]
click at [908, 722] on span "Retake" at bounding box center [917, 731] width 42 height 18
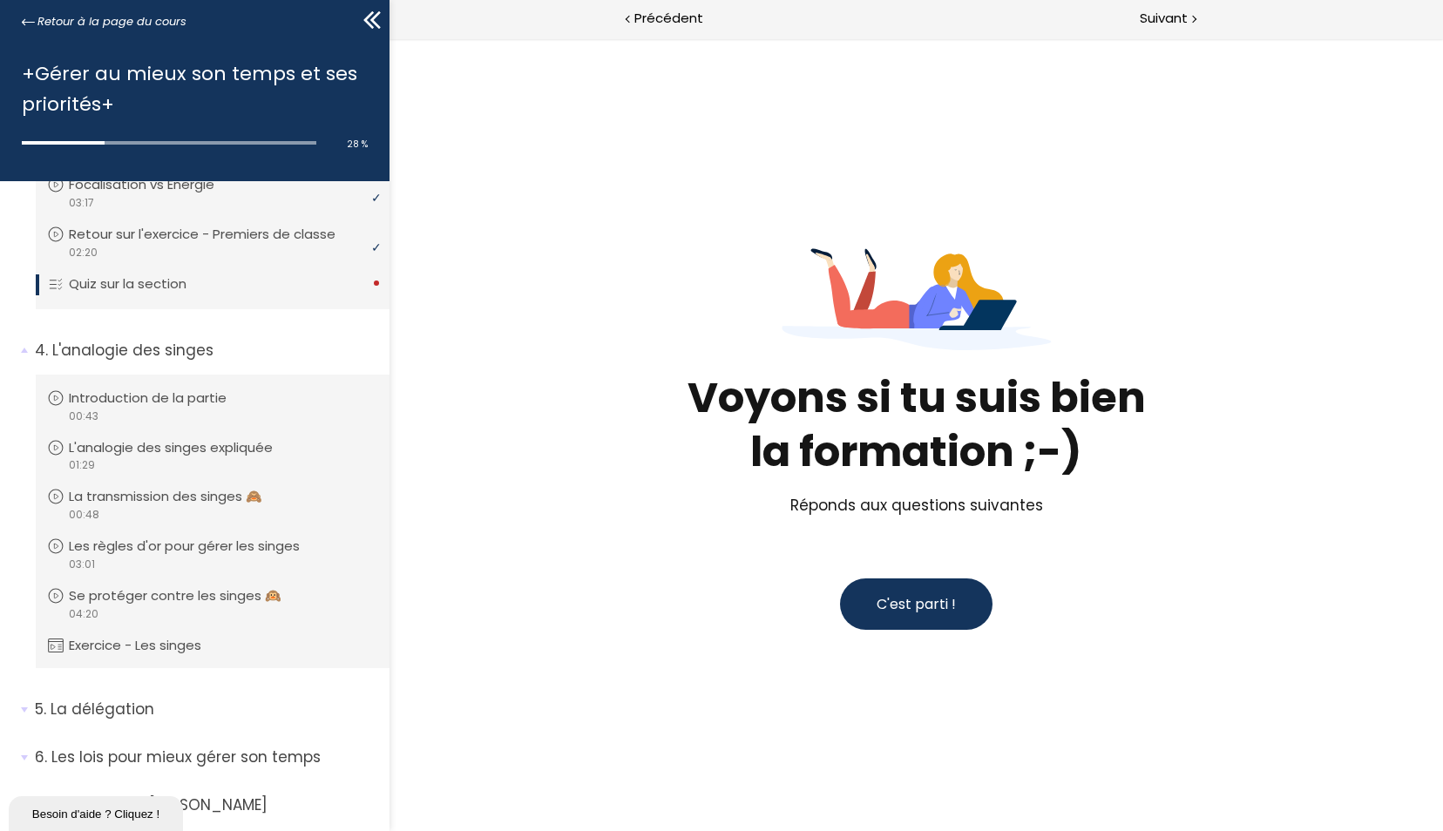
click at [900, 593] on button "C'est parti !" at bounding box center [916, 604] width 153 height 51
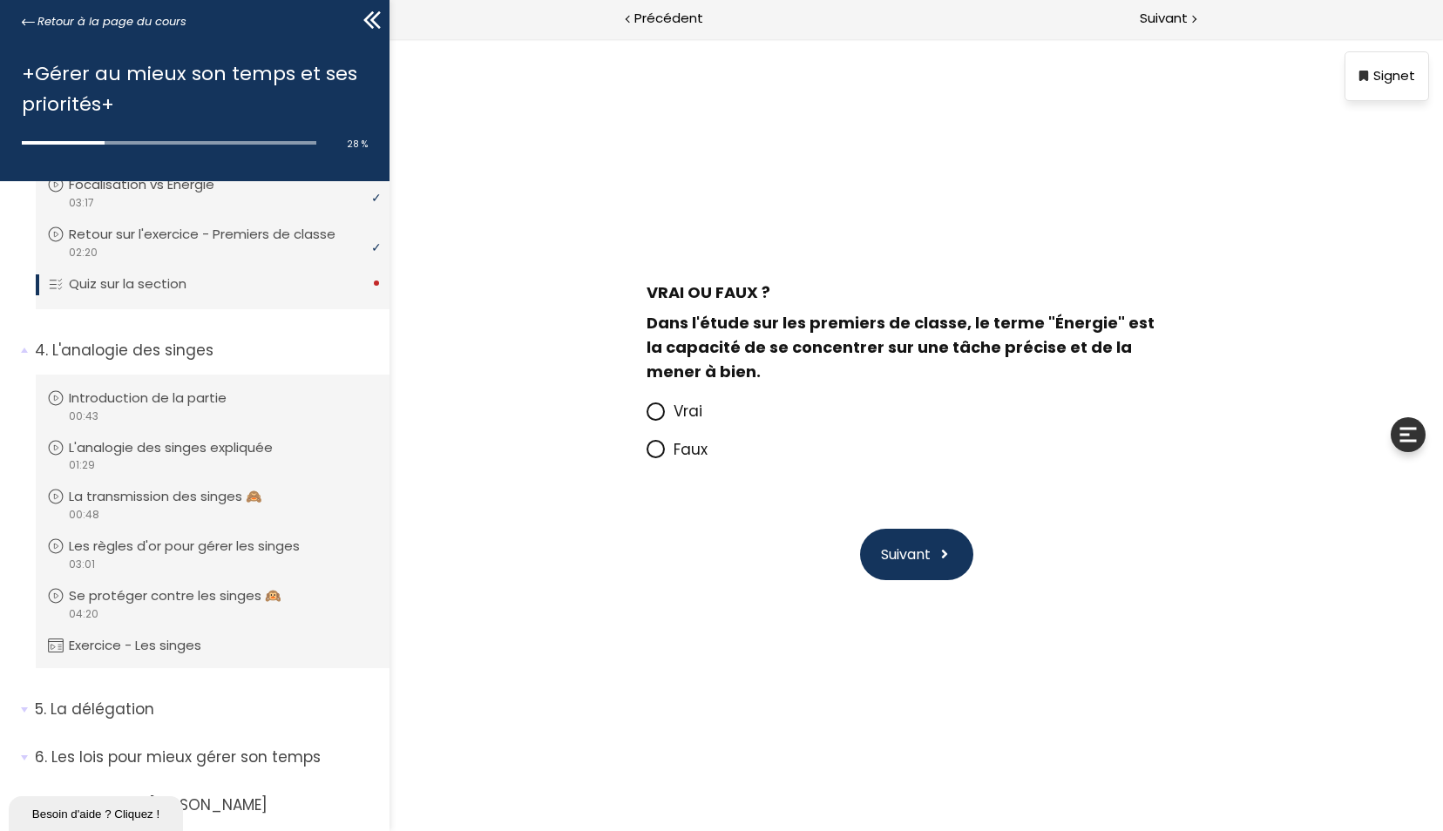
click at [667, 458] on span at bounding box center [660, 450] width 27 height 22
click at [647, 455] on input "Faux" at bounding box center [647, 455] width 0 height 0
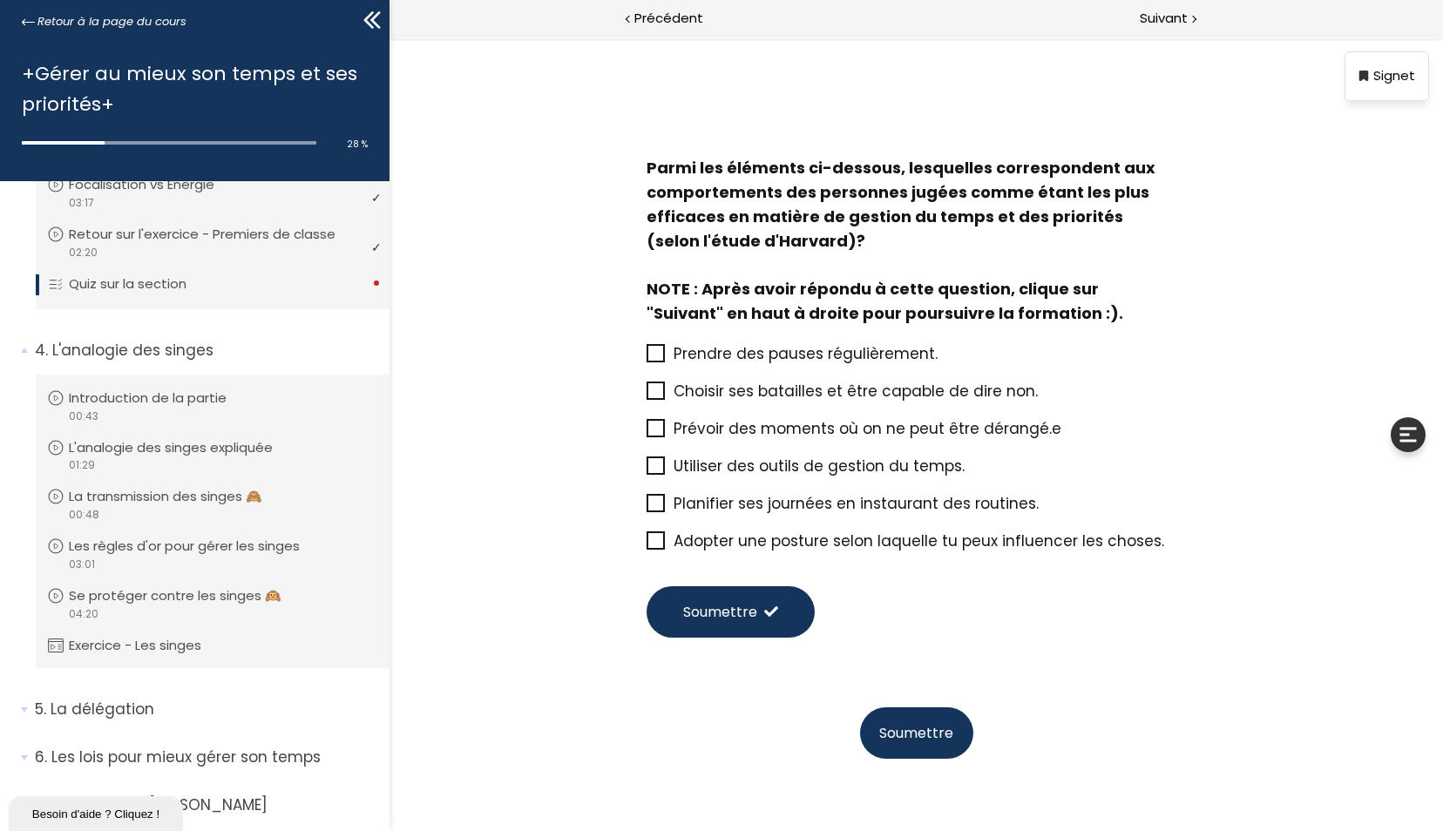
scroll to position [51, 0]
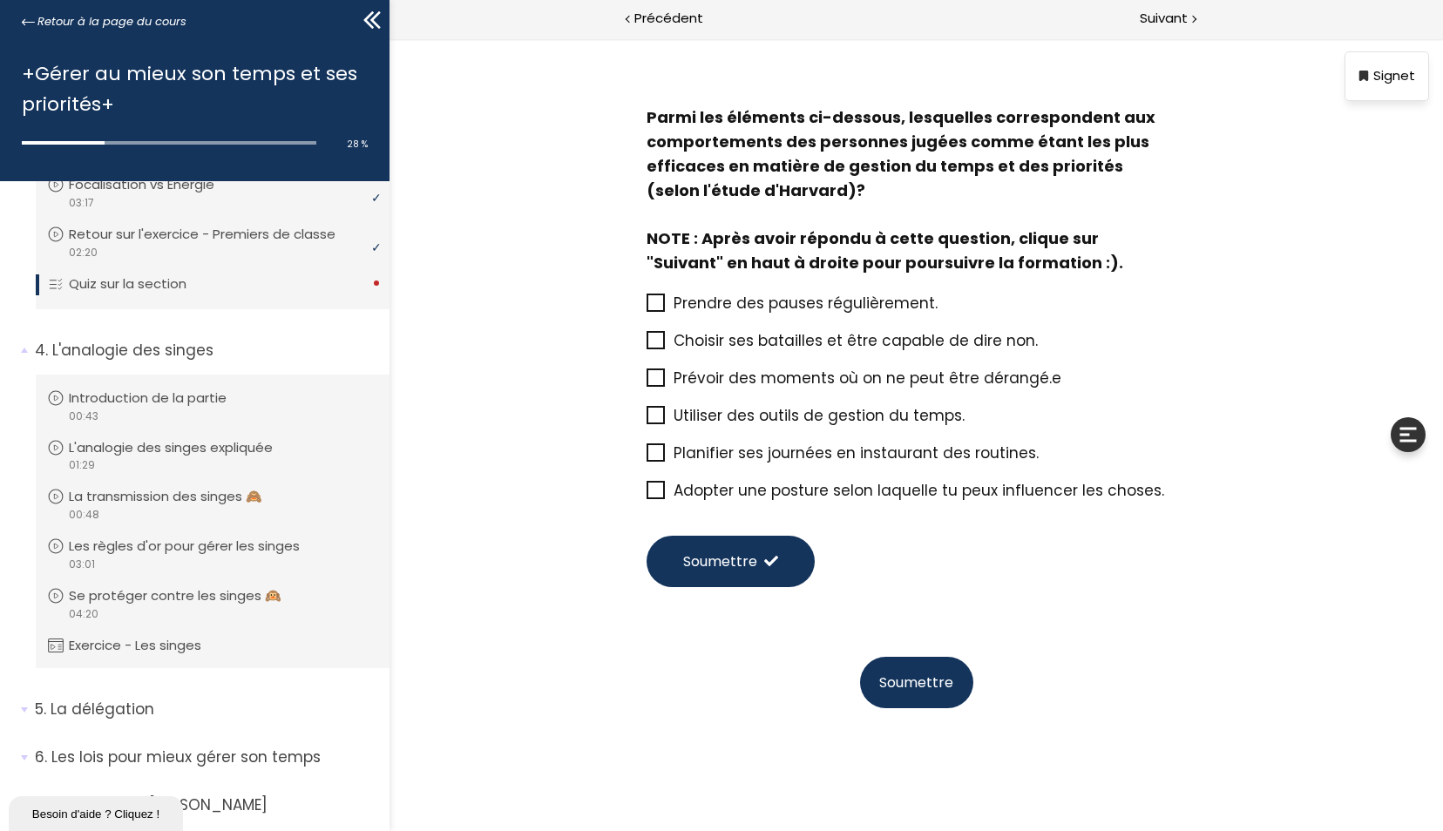
click at [653, 342] on icon at bounding box center [655, 340] width 15 height 15
click at [647, 346] on input "Choisir ses batailles et être capable de dire non." at bounding box center [647, 346] width 0 height 0
click at [651, 380] on icon at bounding box center [655, 377] width 15 height 15
click at [647, 383] on input "Prévoir des moments où on ne peut être dérangé.e" at bounding box center [647, 383] width 0 height 0
click at [651, 488] on icon at bounding box center [656, 491] width 14 height 14
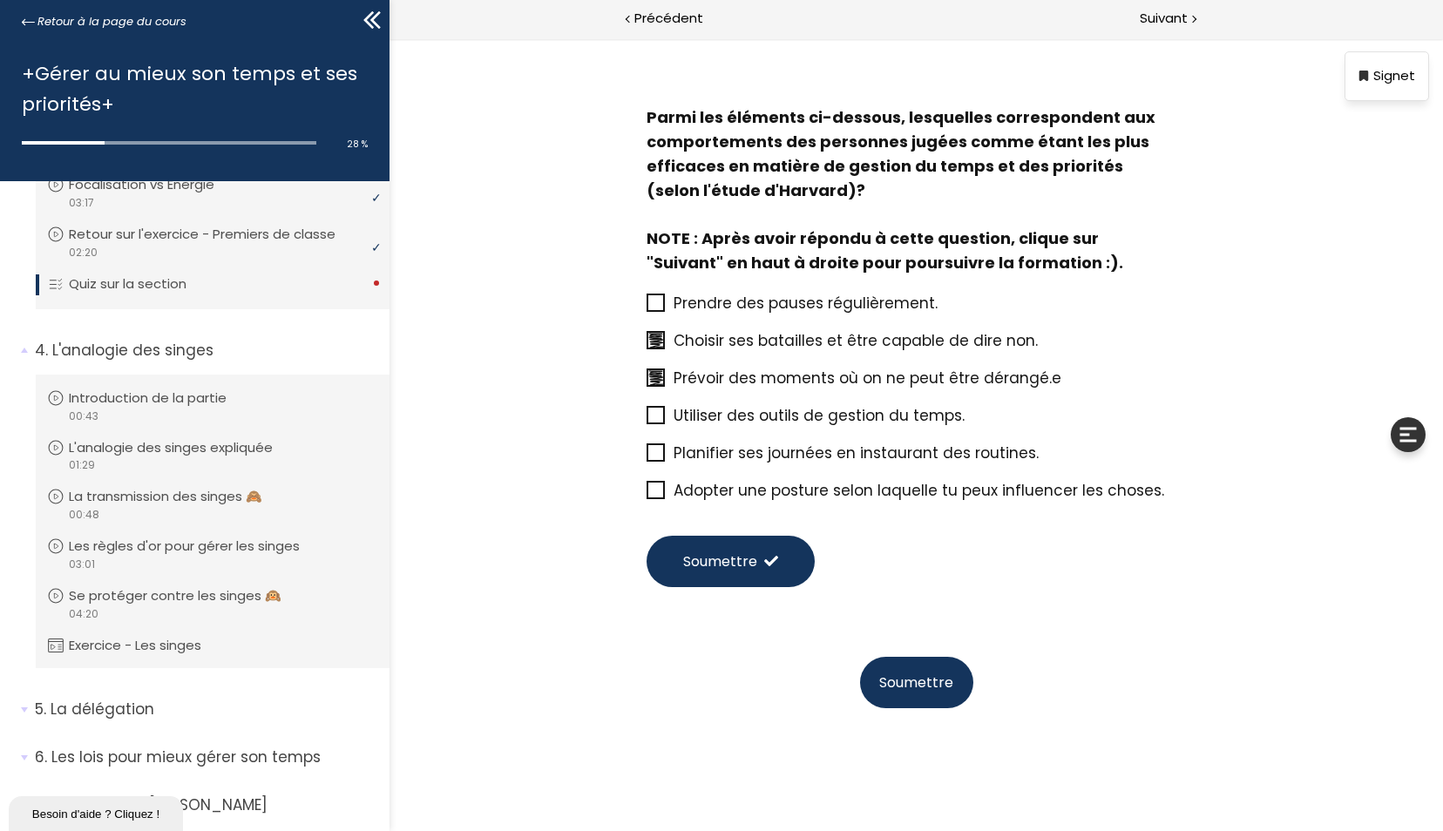
click at [647, 496] on input "Adopter une posture selon laquelle tu peux influencer les choses." at bounding box center [647, 496] width 0 height 0
click at [907, 690] on button "Soumettre" at bounding box center [916, 682] width 113 height 51
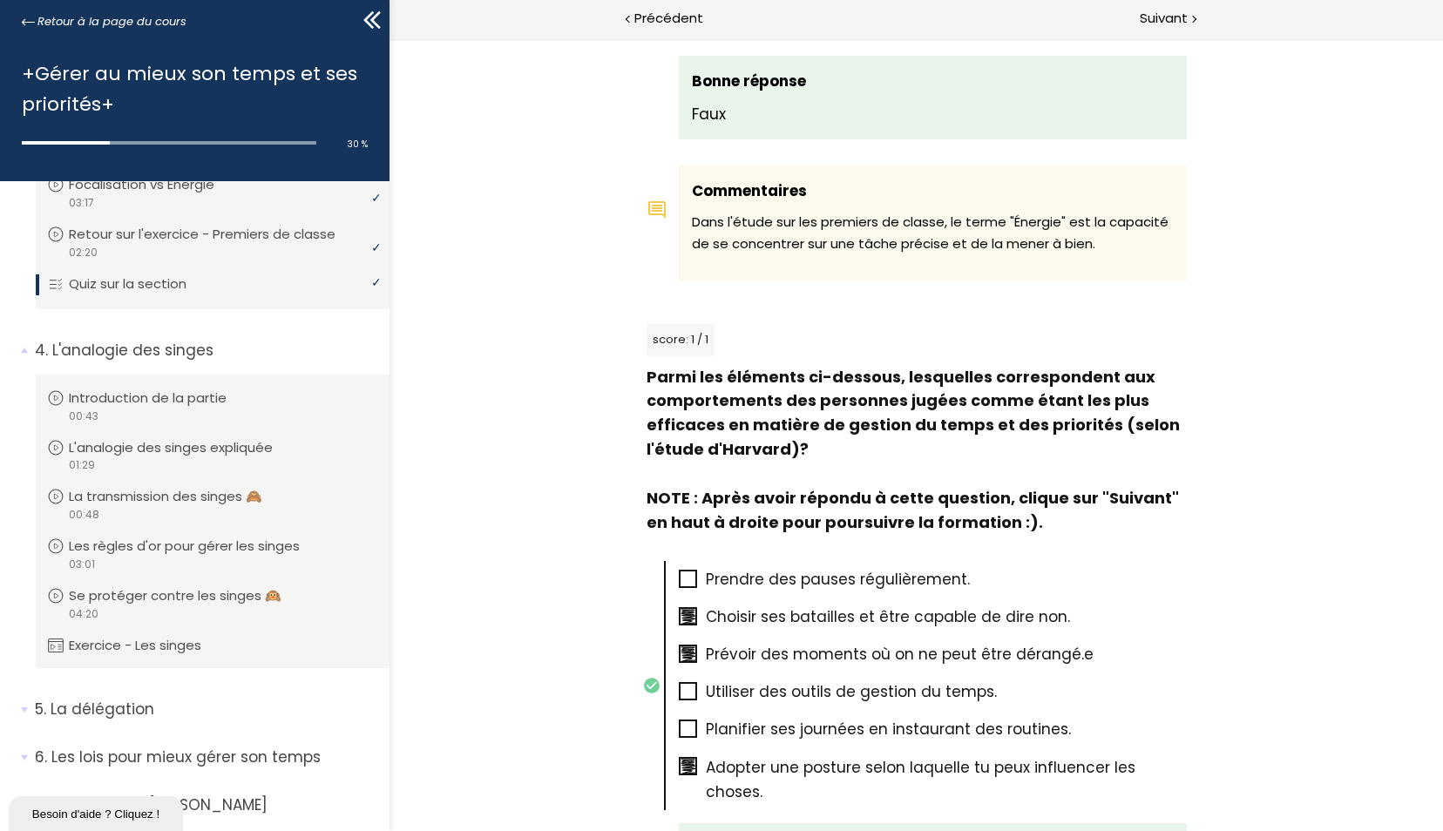
scroll to position [591, 0]
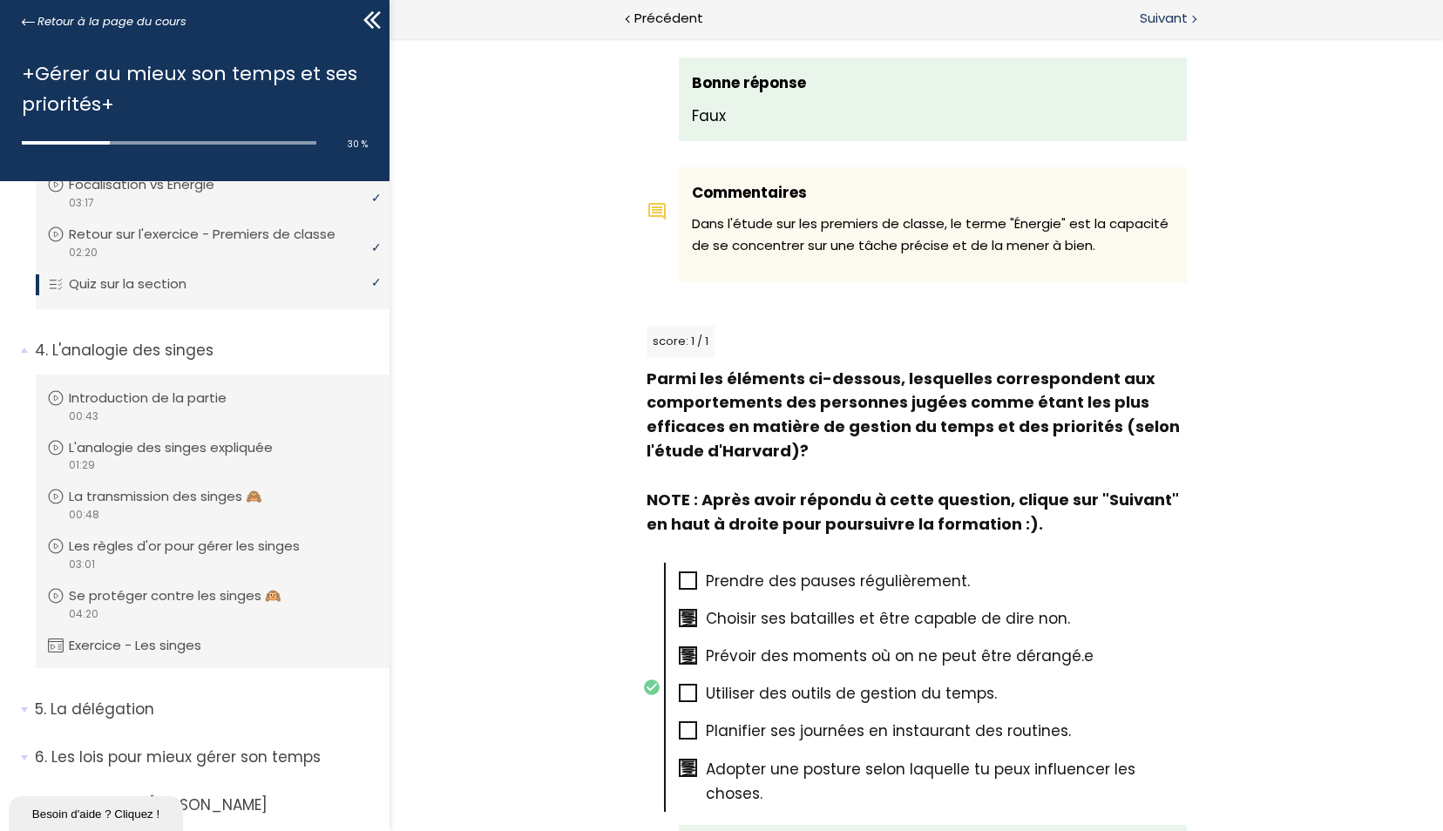
click at [1166, 21] on span "Suivant" at bounding box center [1164, 19] width 48 height 22
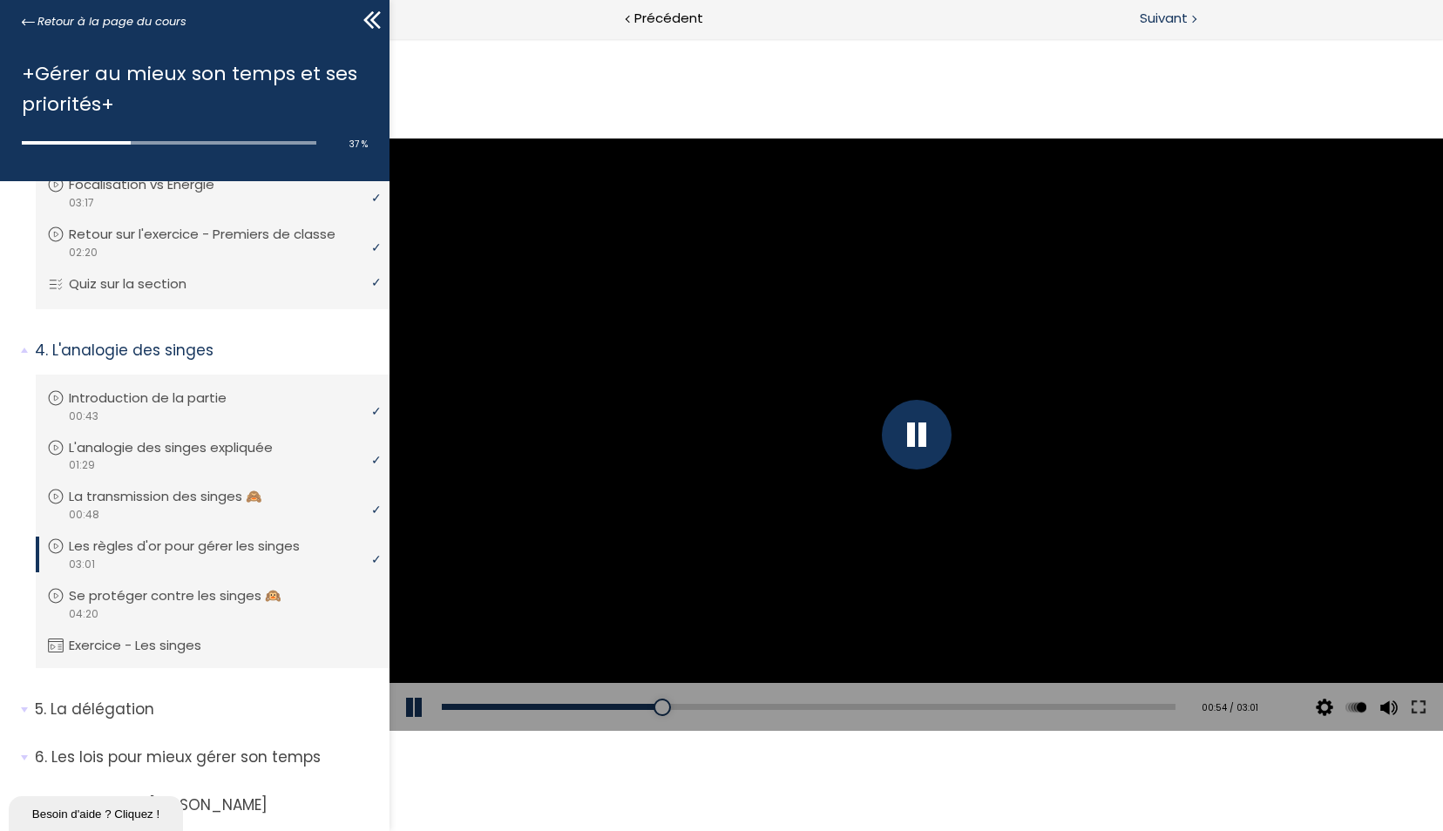
click at [1173, 23] on span "Suivant" at bounding box center [1164, 19] width 48 height 22
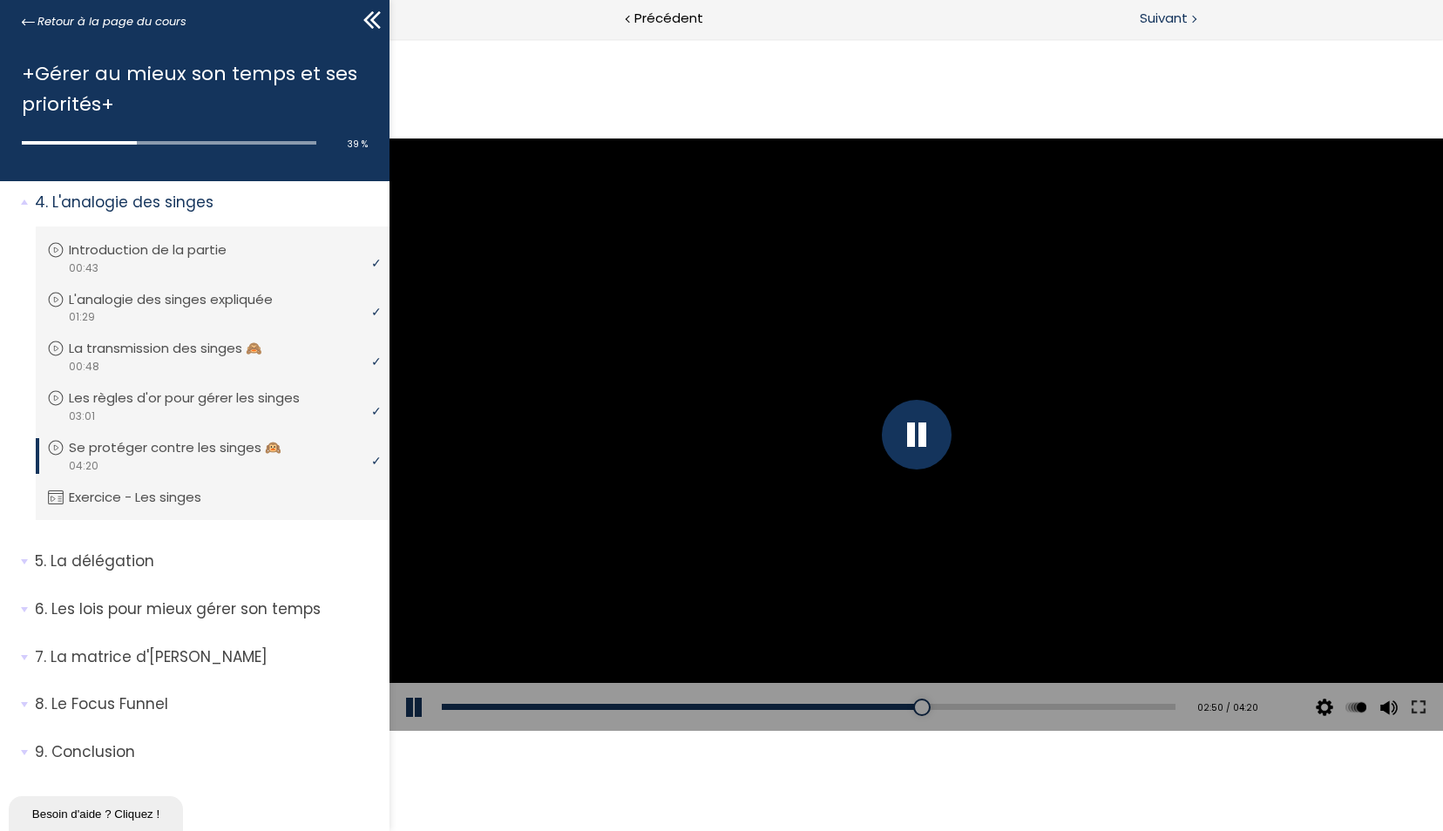
click at [1166, 19] on span "Suivant" at bounding box center [1164, 19] width 48 height 22
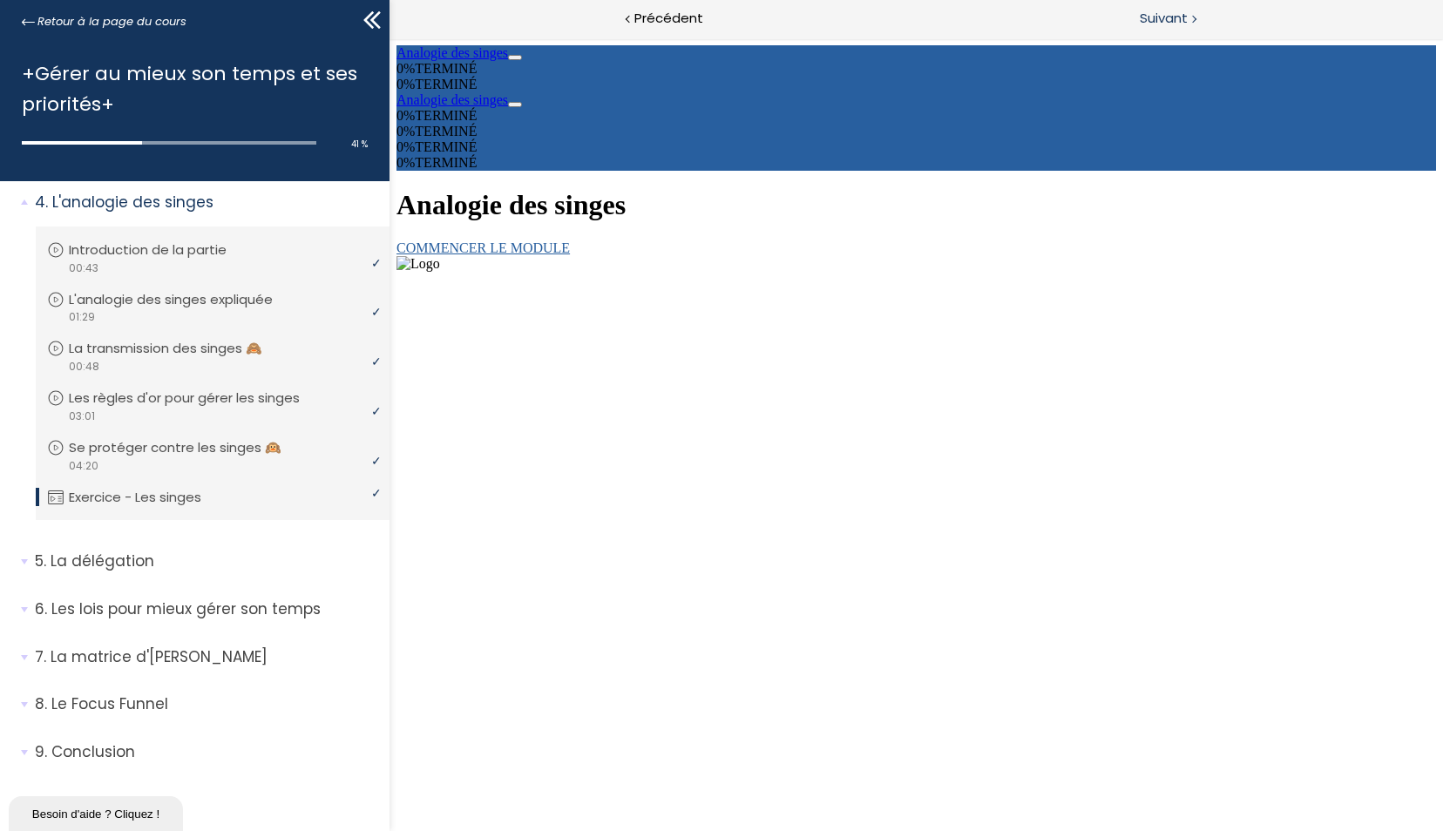
click at [1152, 14] on span "Suivant" at bounding box center [1164, 19] width 48 height 22
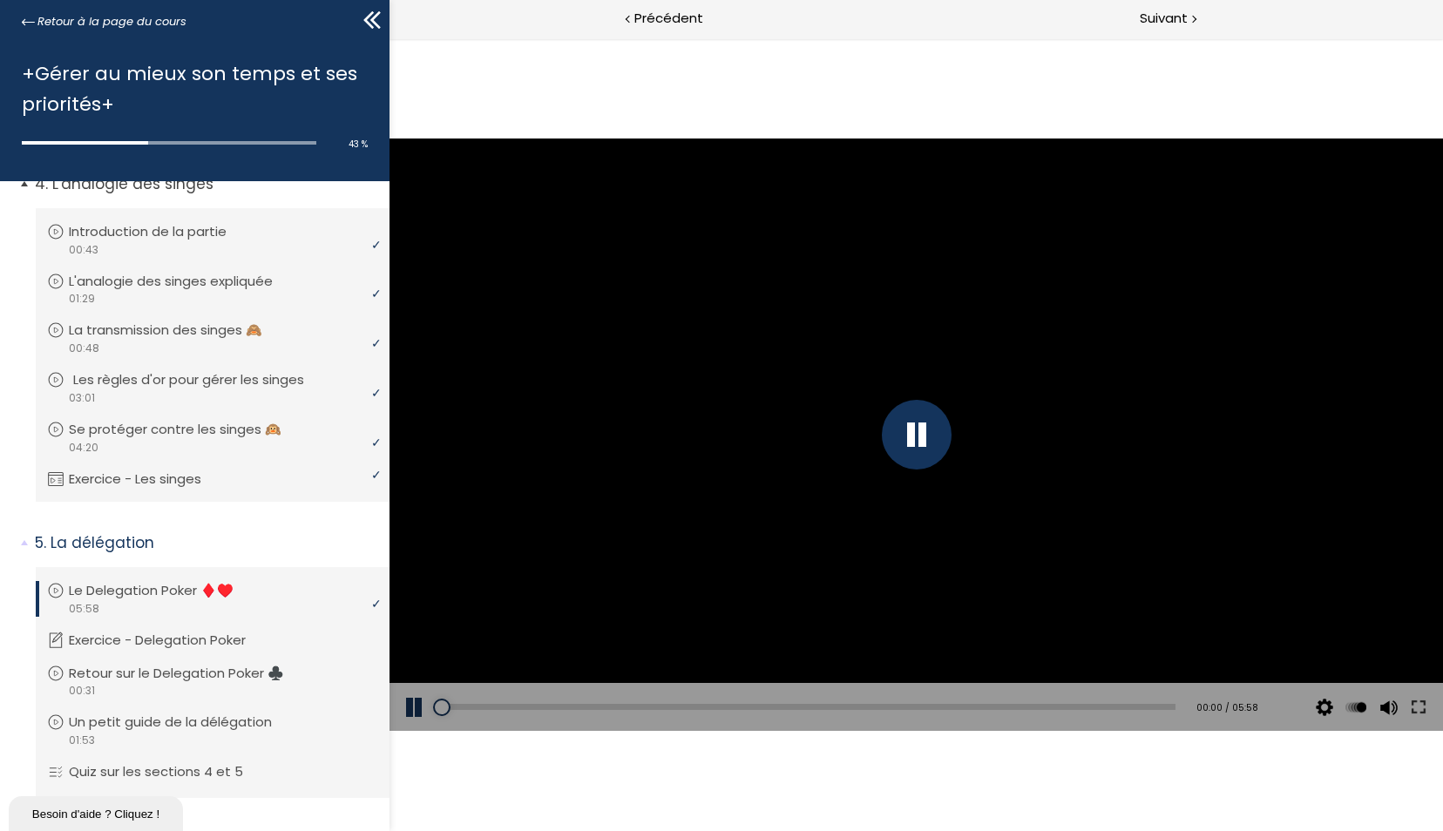
scroll to position [1319, 0]
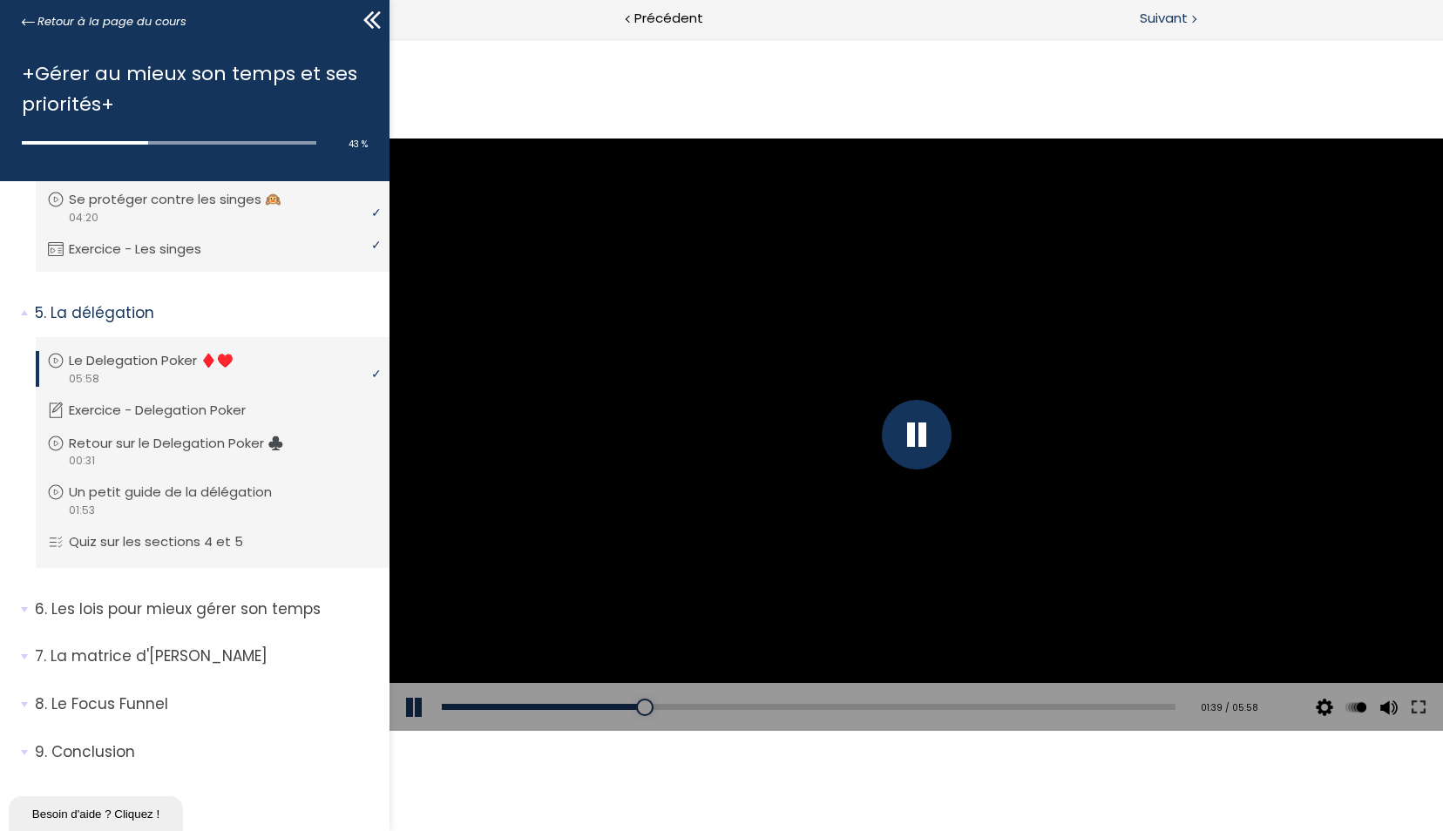
click at [1186, 24] on span "Suivant" at bounding box center [1164, 19] width 48 height 22
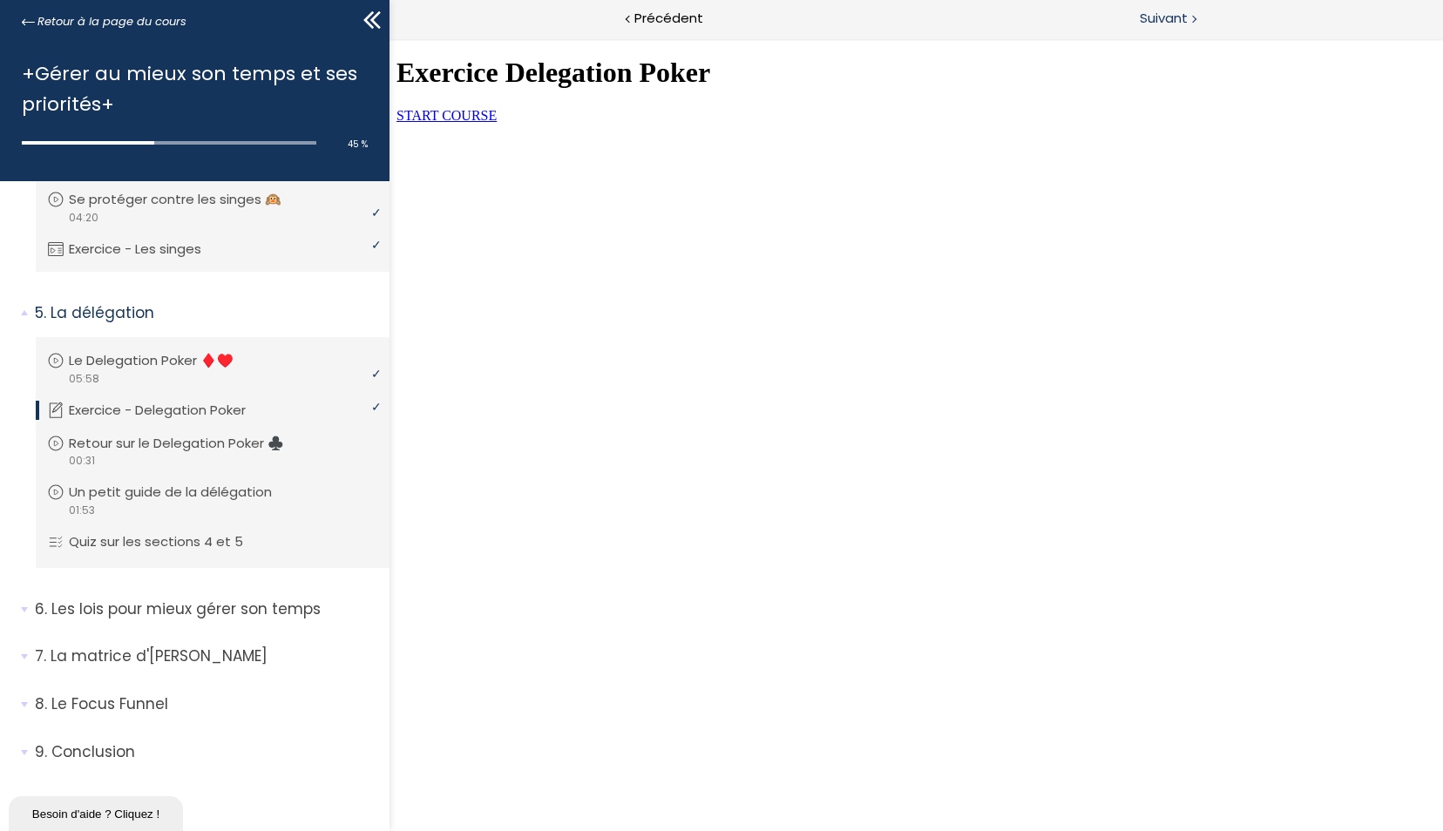
click at [1158, 17] on span "Suivant" at bounding box center [1164, 19] width 48 height 22
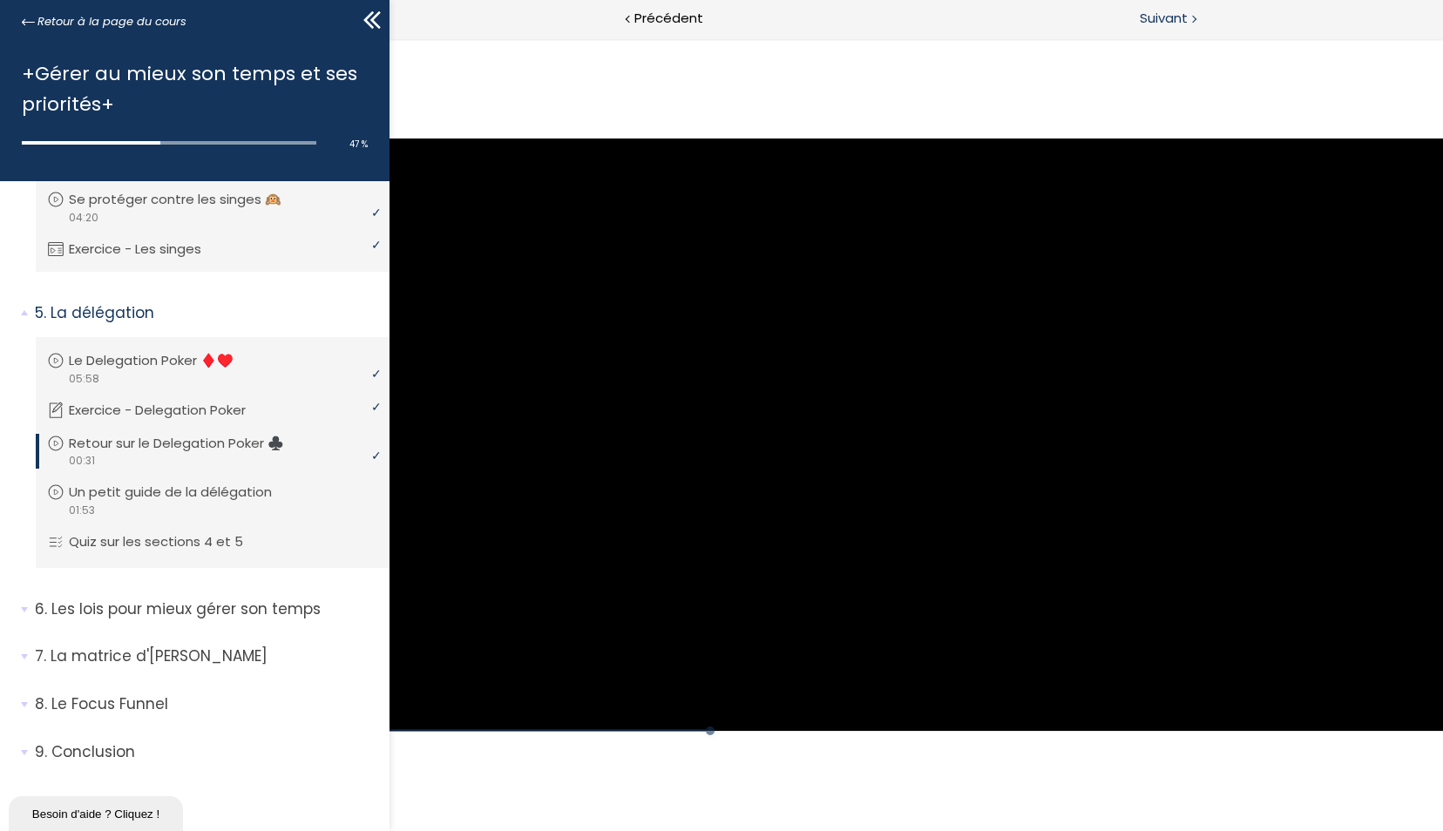
click at [1158, 17] on span "Suivant" at bounding box center [1164, 19] width 48 height 22
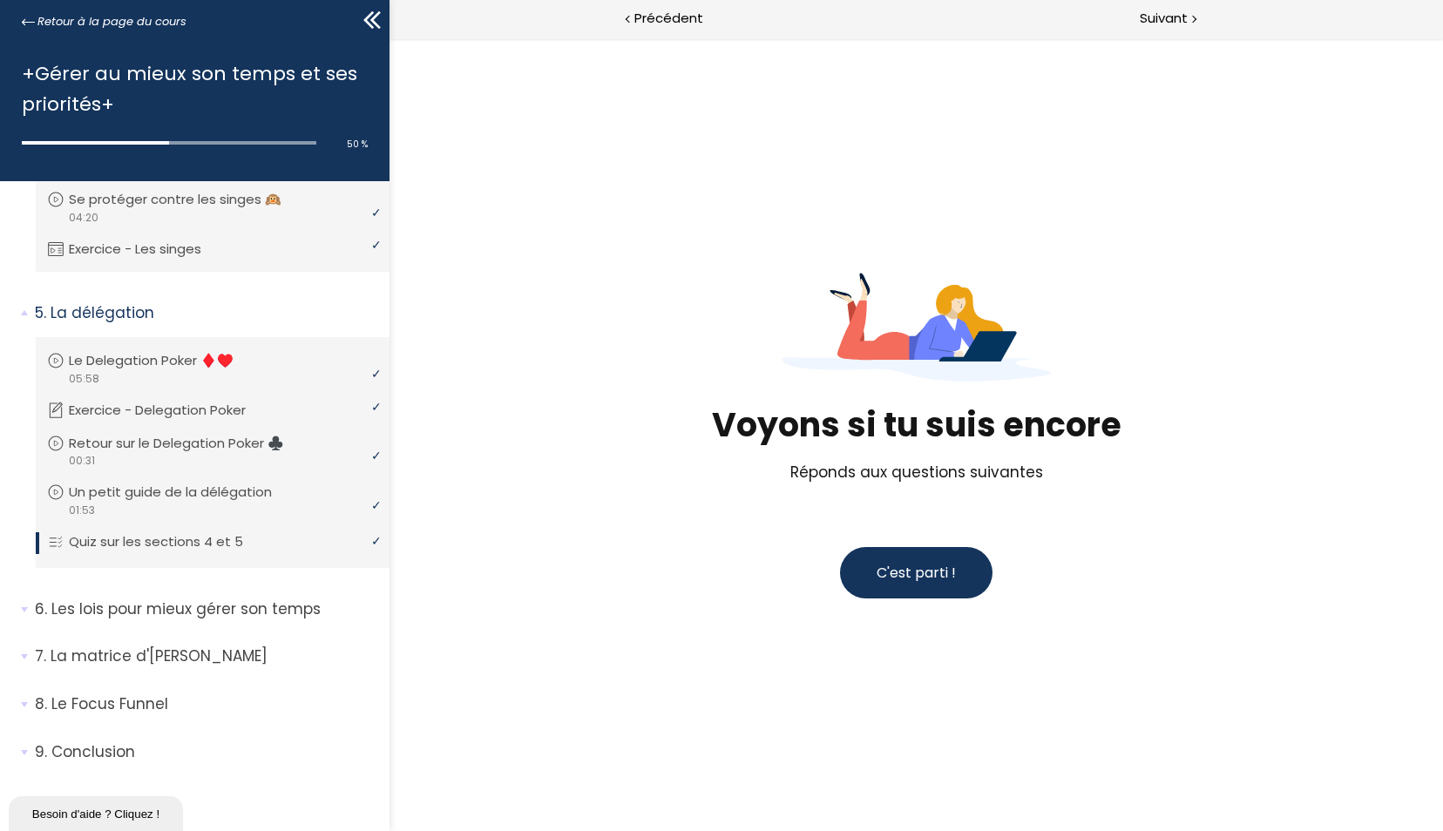
click at [923, 565] on span "C'est parti !" at bounding box center [916, 573] width 79 height 20
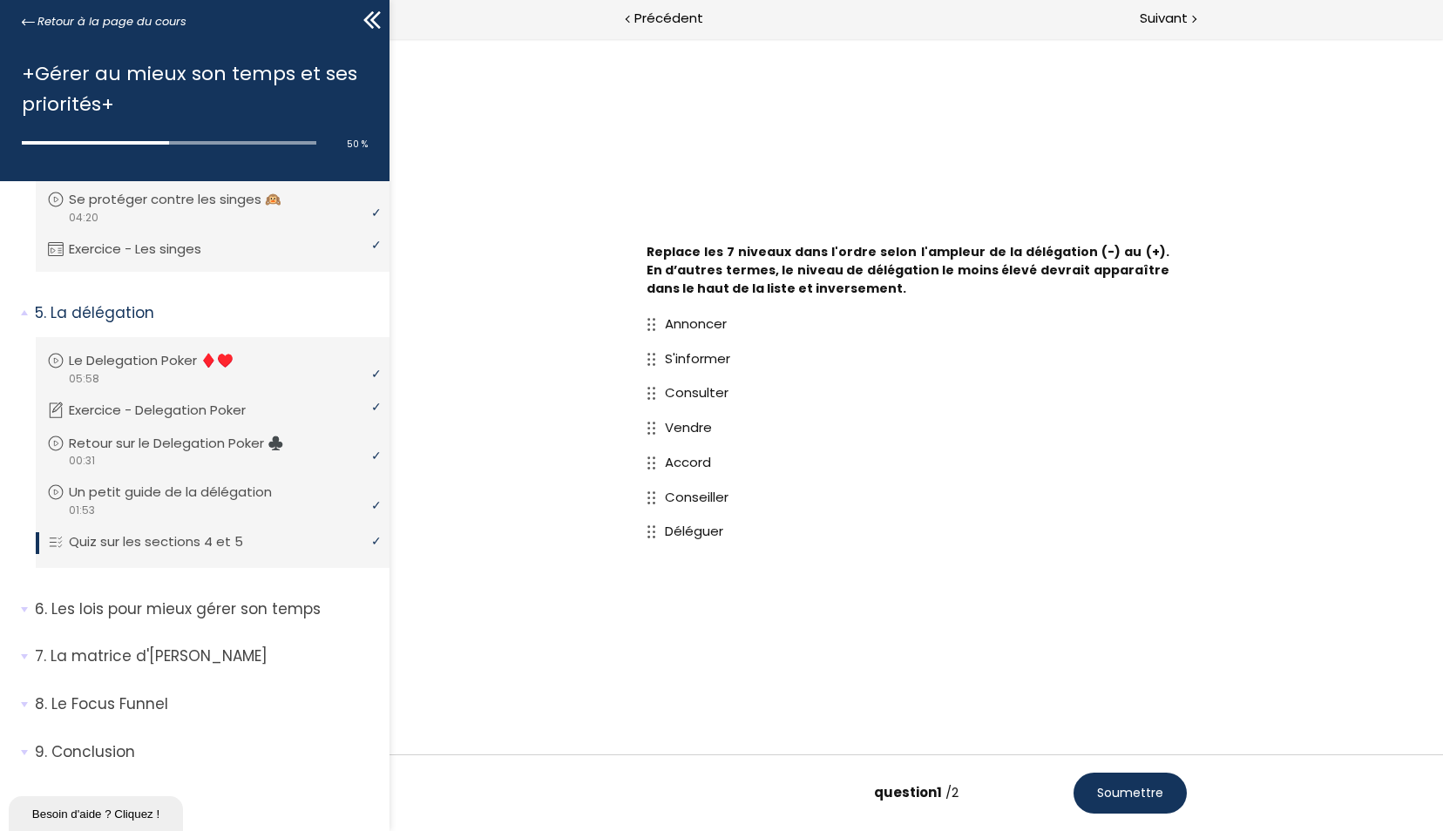
click at [1122, 798] on span "Soumettre" at bounding box center [1130, 793] width 66 height 18
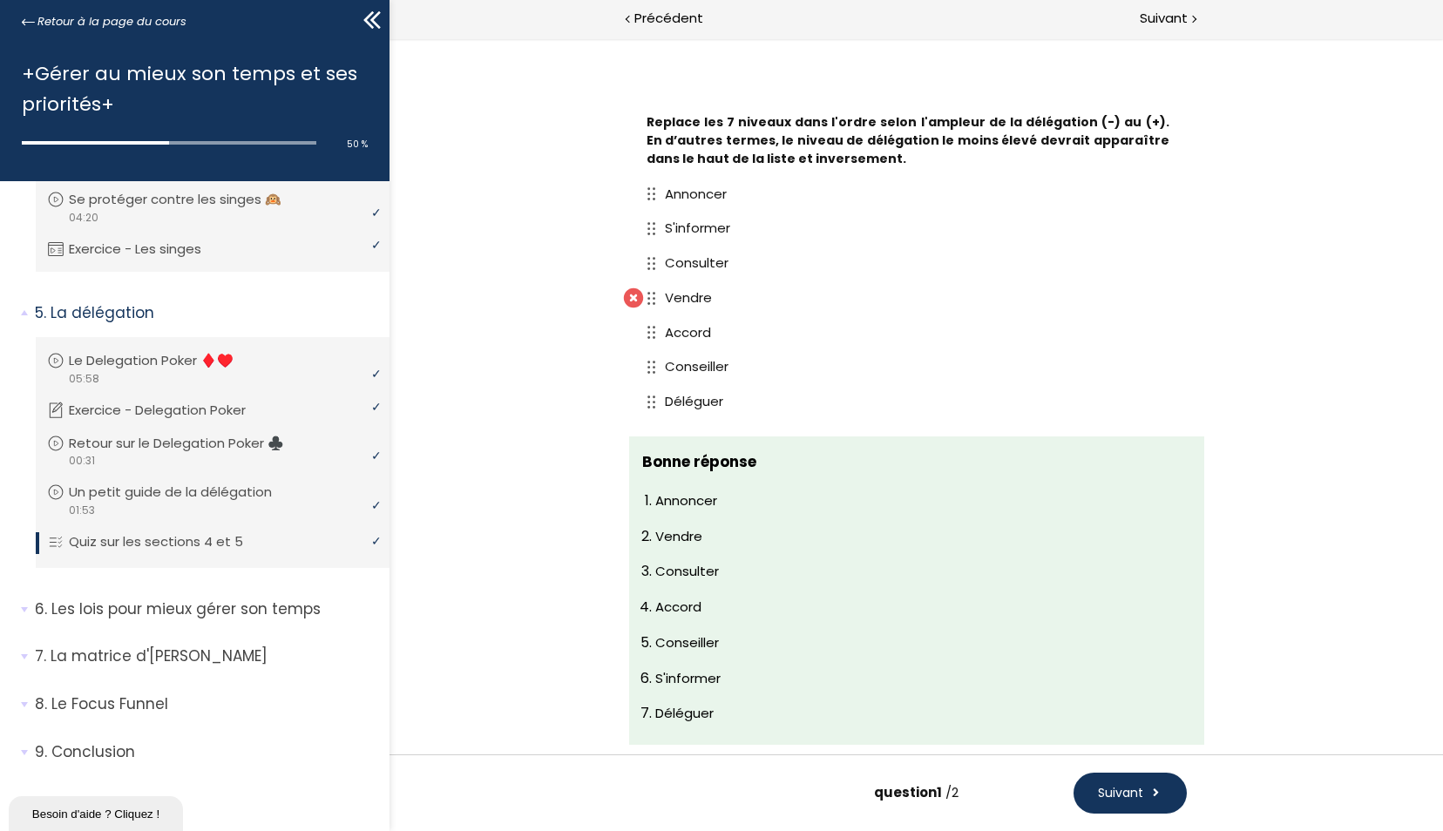
scroll to position [49, 0]
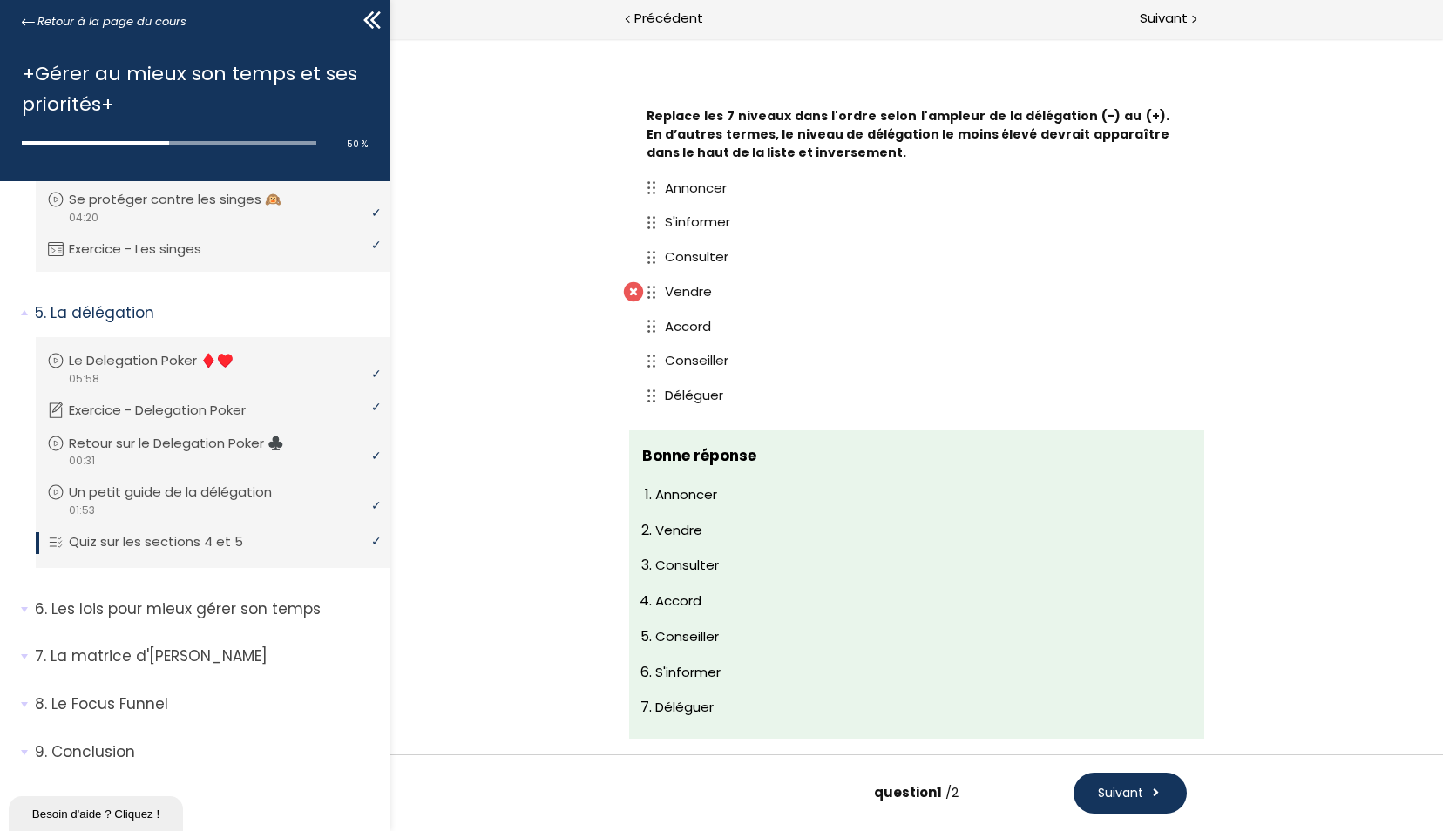
click at [1120, 797] on span "Suivant" at bounding box center [1120, 793] width 45 height 18
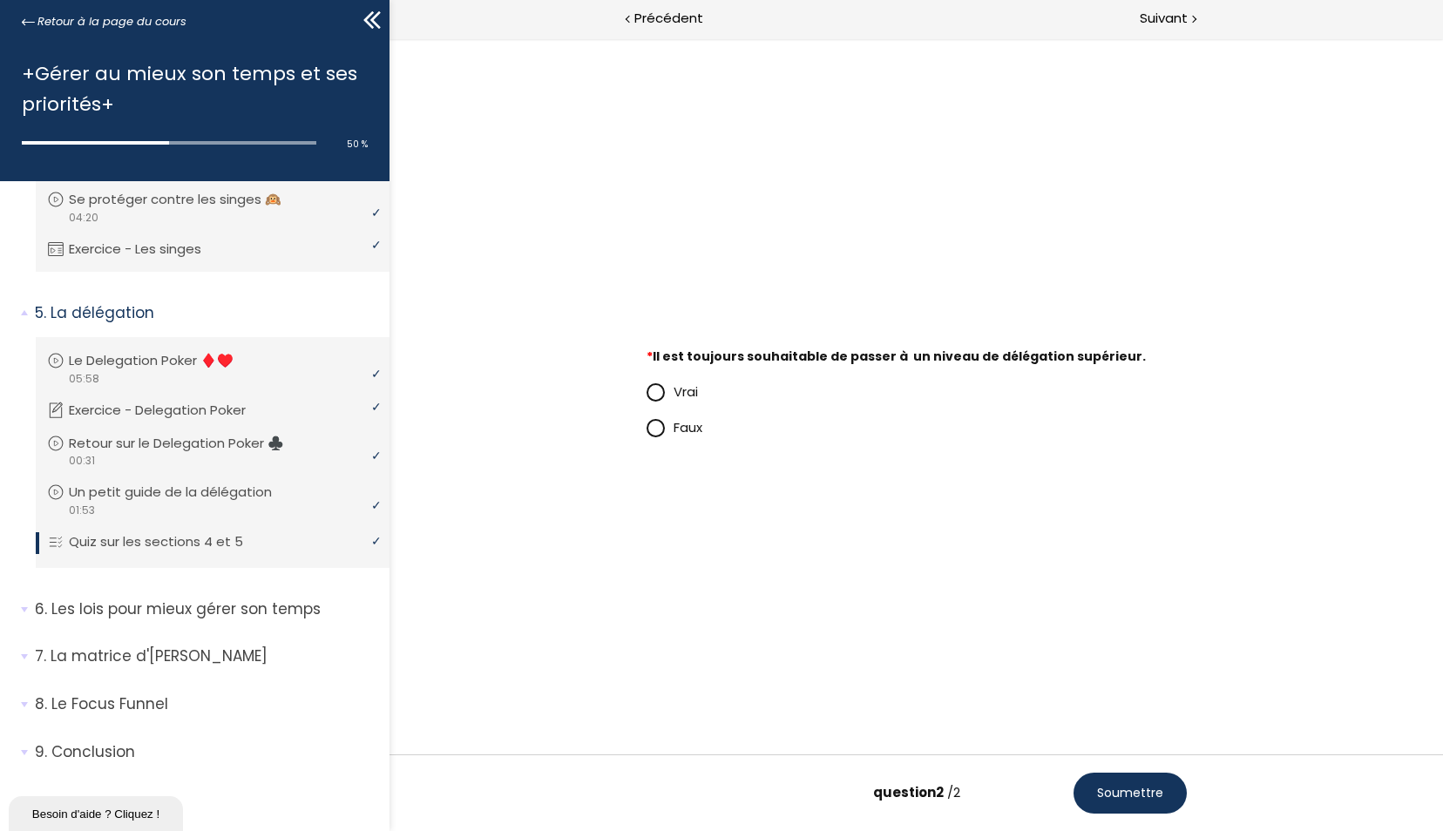
scroll to position [0, 0]
click at [648, 427] on span at bounding box center [655, 428] width 15 height 15
click at [647, 432] on input "Faux" at bounding box center [647, 432] width 0 height 0
click at [1135, 776] on button "Soumettre" at bounding box center [1130, 793] width 113 height 41
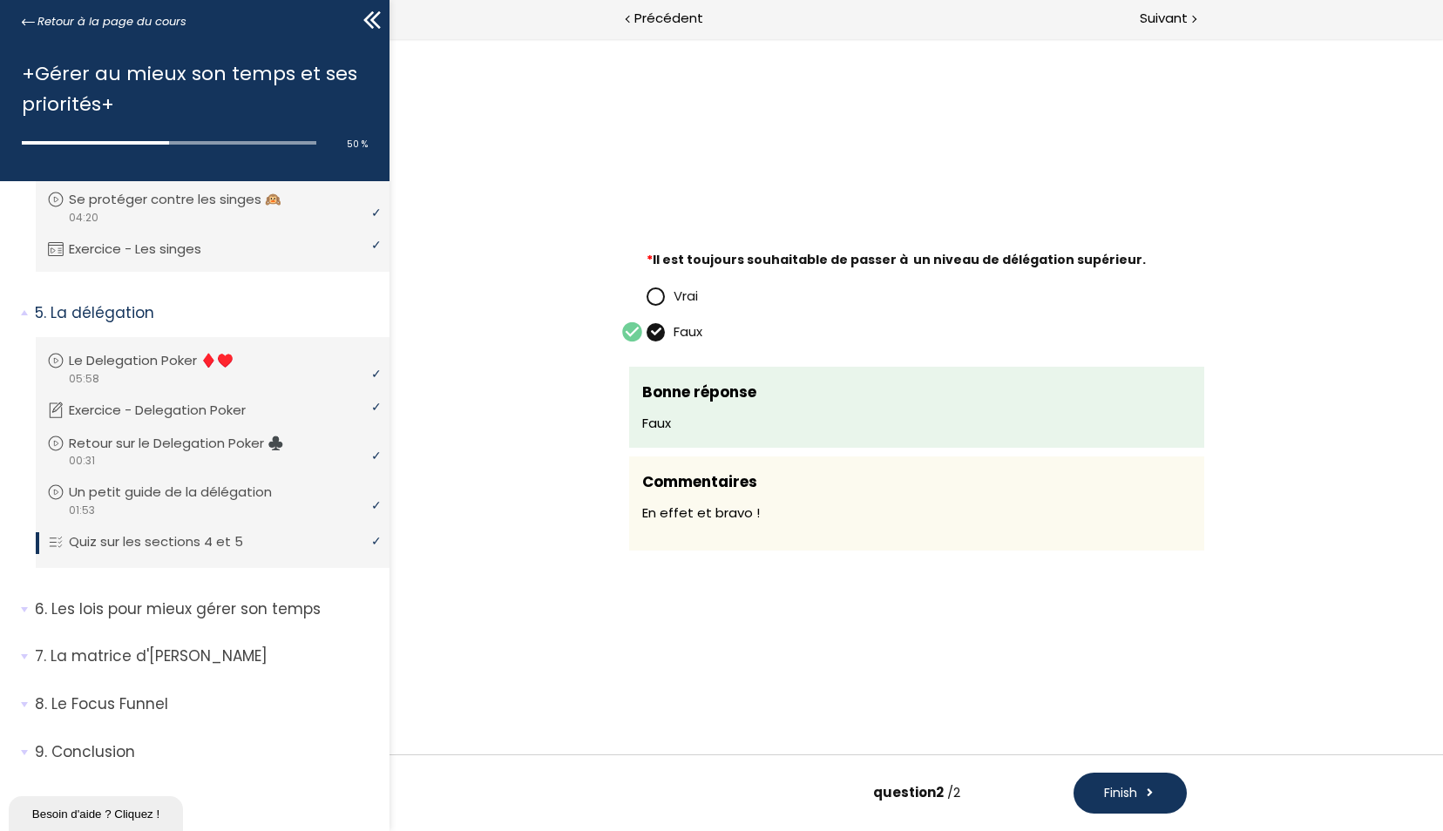
click at [1135, 776] on button "Finish" at bounding box center [1130, 793] width 113 height 41
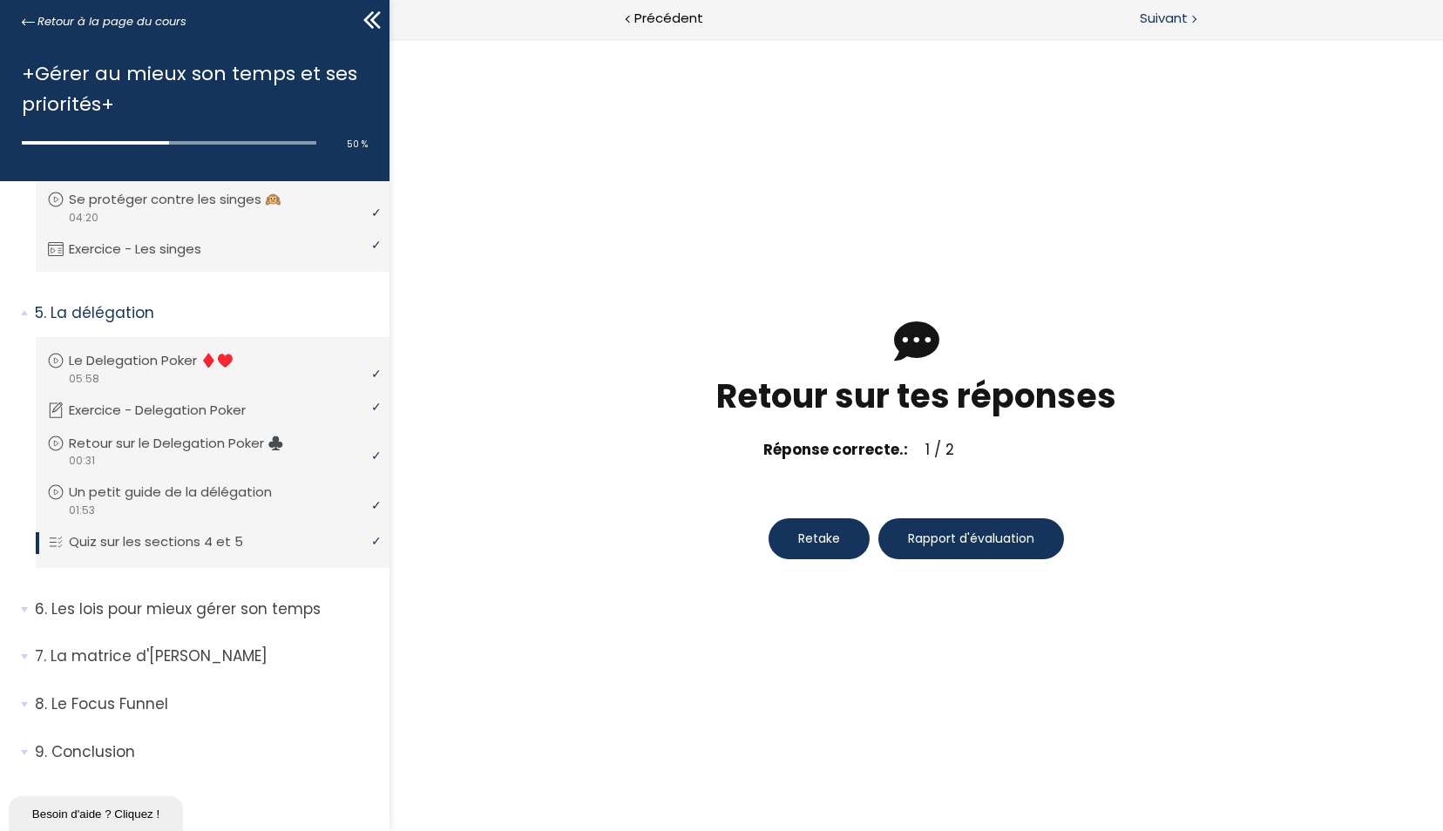
click at [1163, 24] on span "Suivant" at bounding box center [1164, 19] width 48 height 22
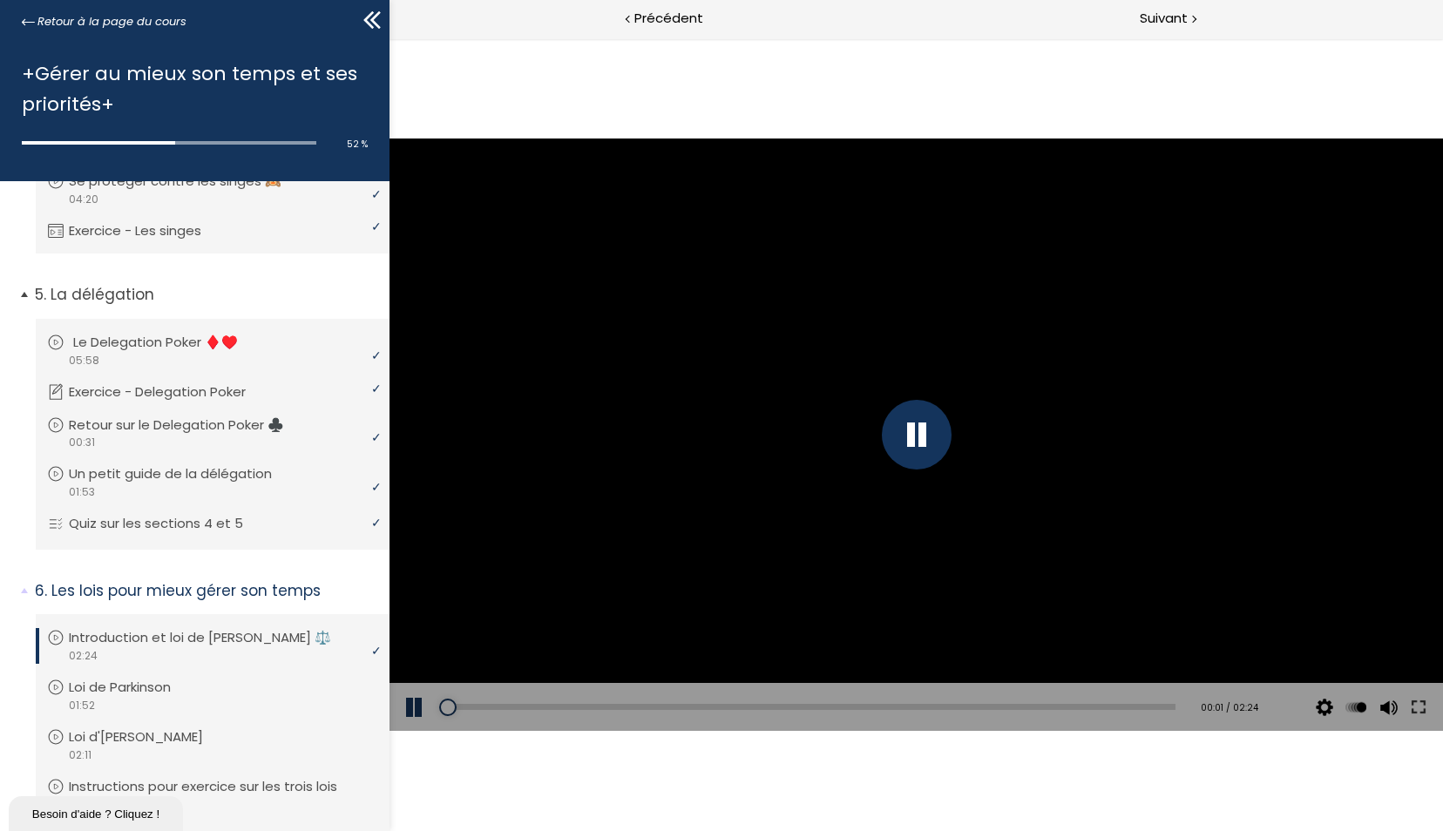
scroll to position [1701, 0]
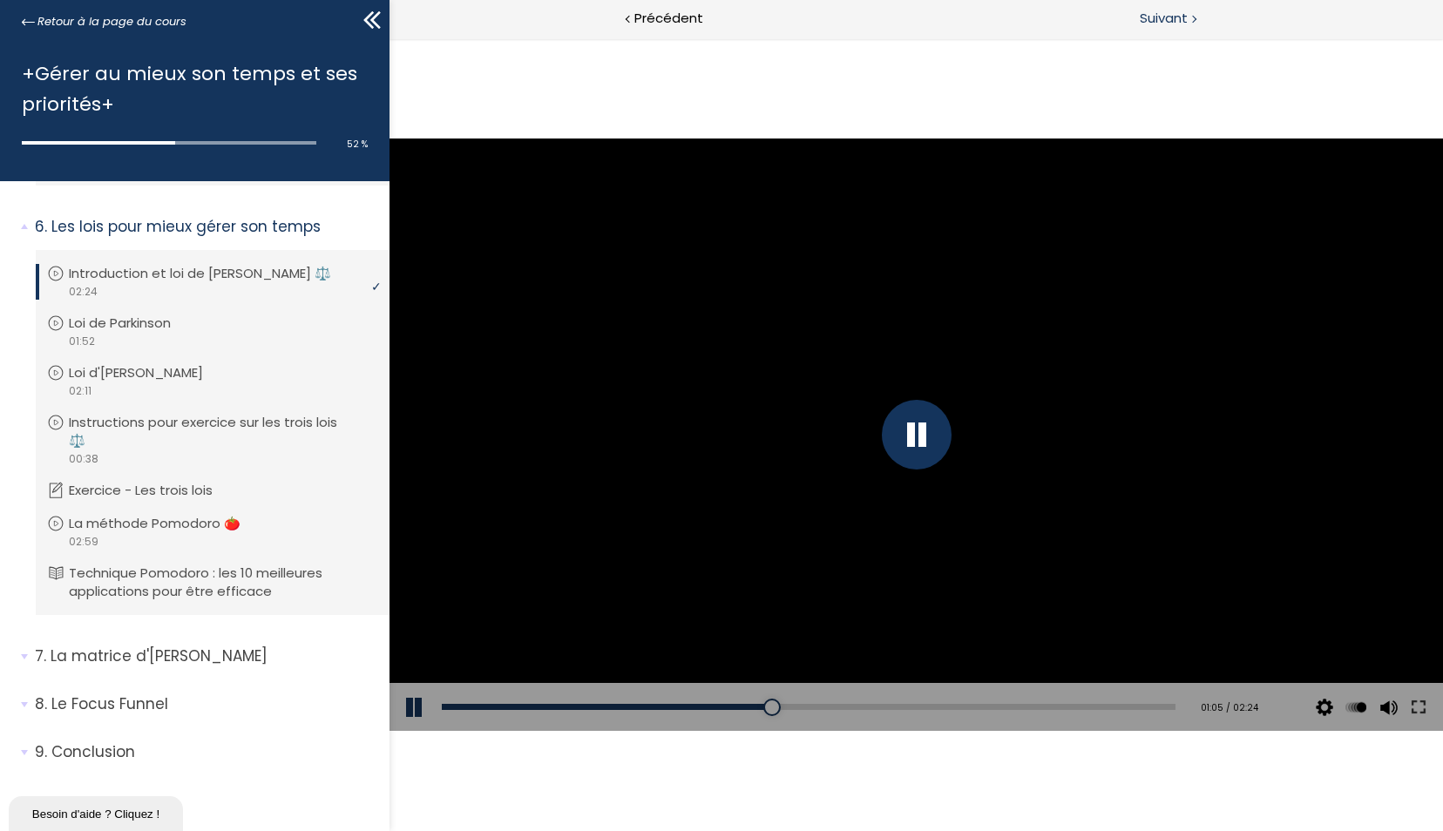
click at [1170, 20] on span "Suivant" at bounding box center [1164, 19] width 48 height 22
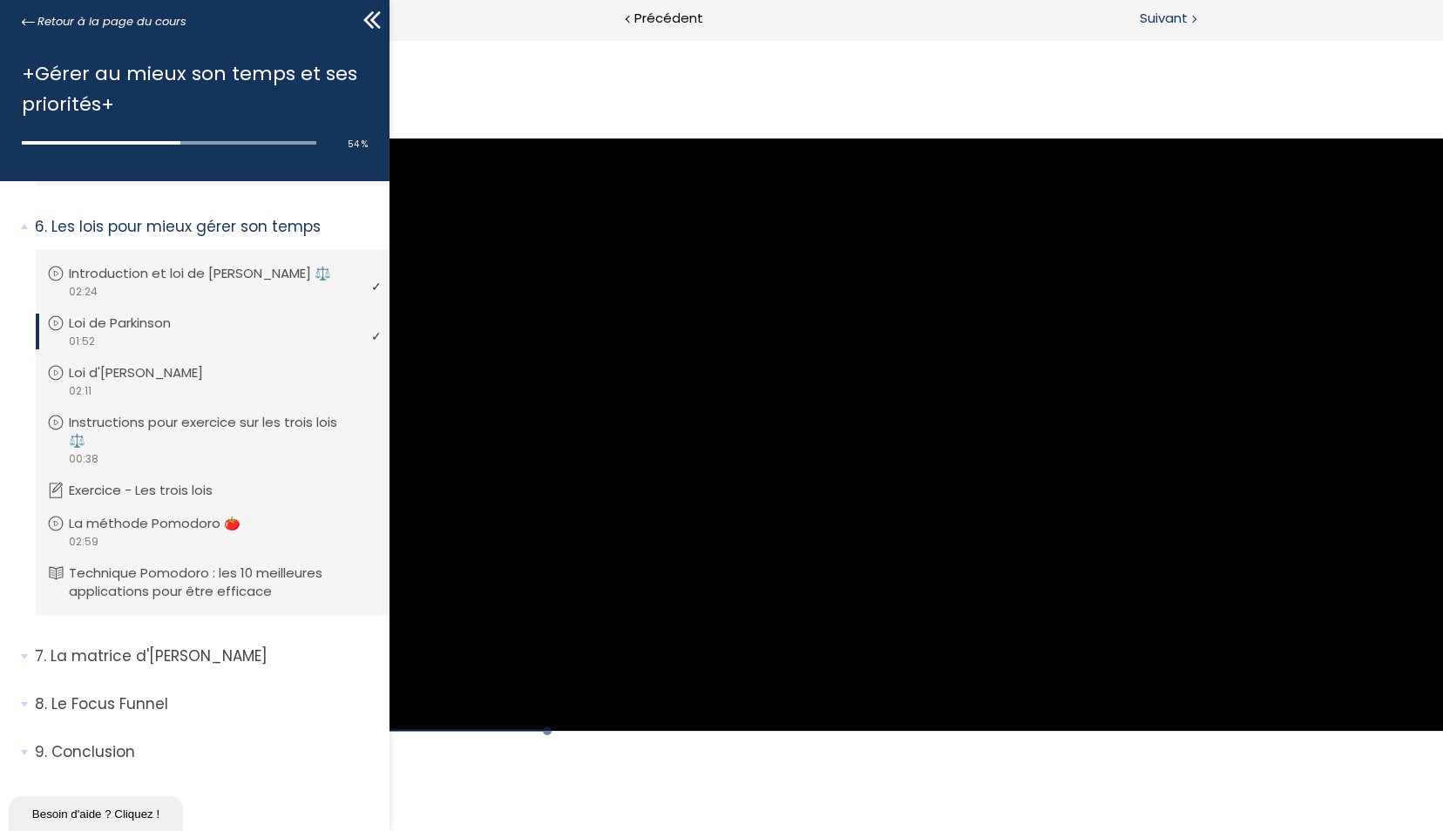
click at [1170, 20] on span "Suivant" at bounding box center [1164, 19] width 48 height 22
